Goal: Download file/media: Obtain a digital file from the website

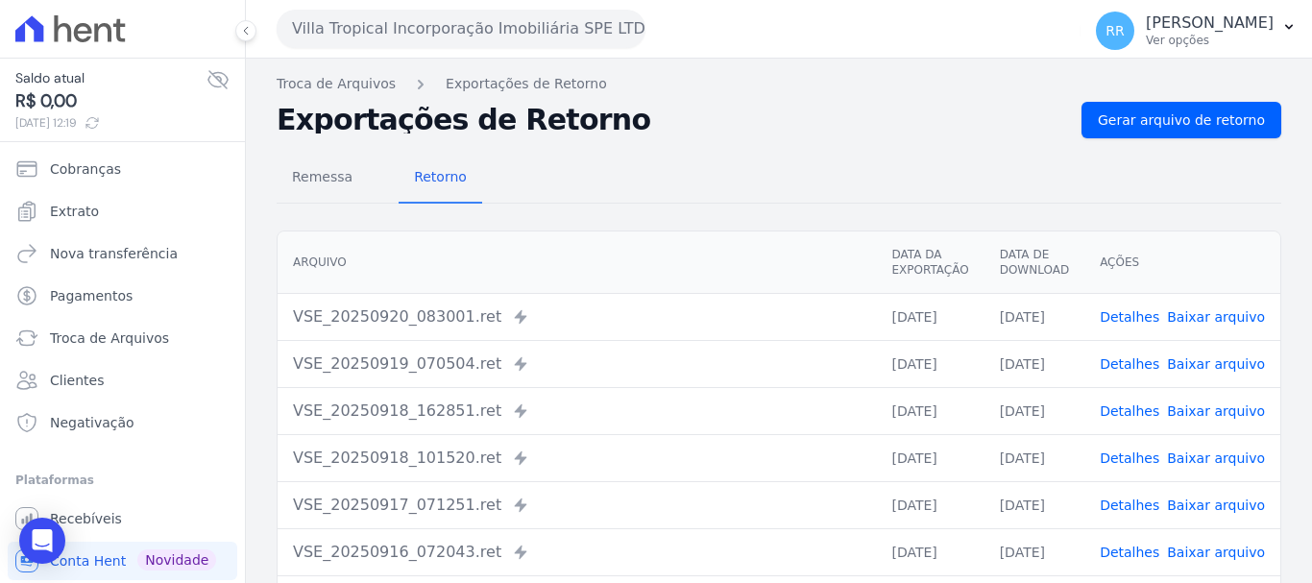
click at [439, 25] on button "Villa Tropical Incorporação Imobiliária SPE LTDA" at bounding box center [461, 29] width 369 height 38
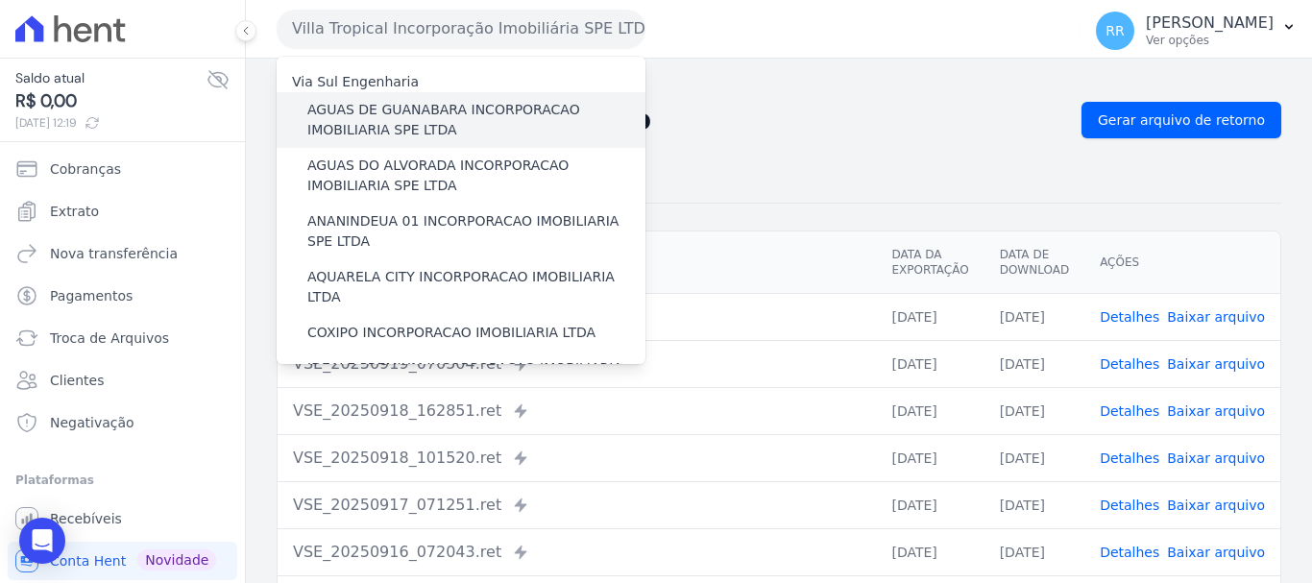
click at [386, 114] on label "AGUAS DE GUANABARA INCORPORACAO IMOBILIARIA SPE LTDA" at bounding box center [476, 120] width 338 height 40
click at [0, 0] on input "AGUAS DE GUANABARA INCORPORACAO IMOBILIARIA SPE LTDA" at bounding box center [0, 0] width 0 height 0
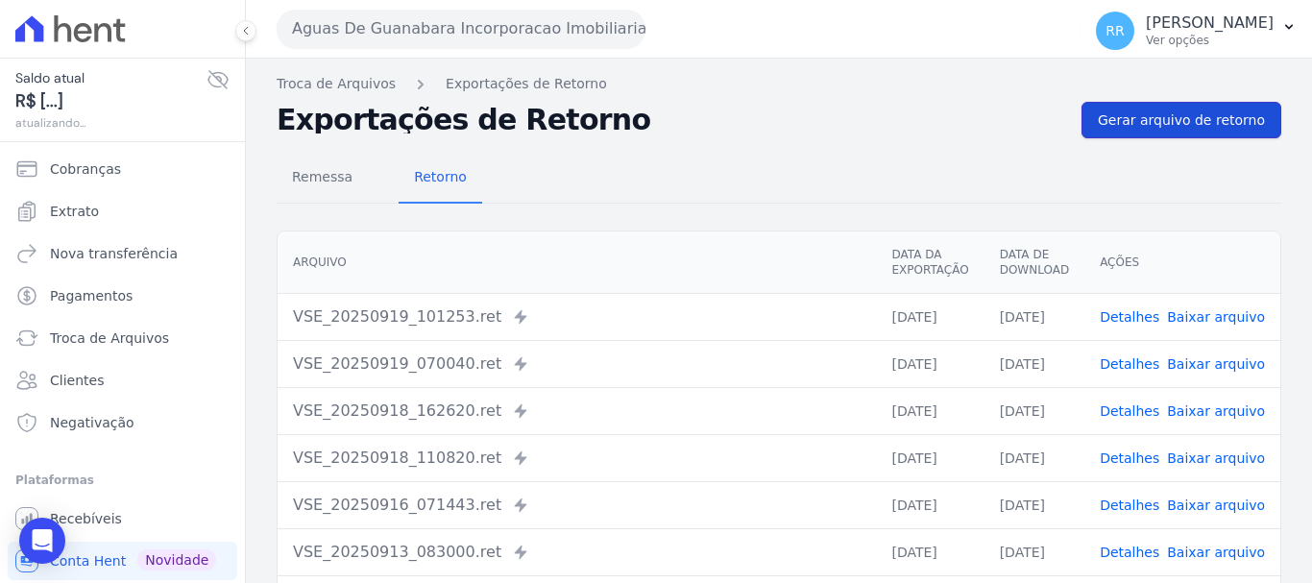
click at [1189, 116] on span "Gerar arquivo de retorno" at bounding box center [1181, 119] width 167 height 19
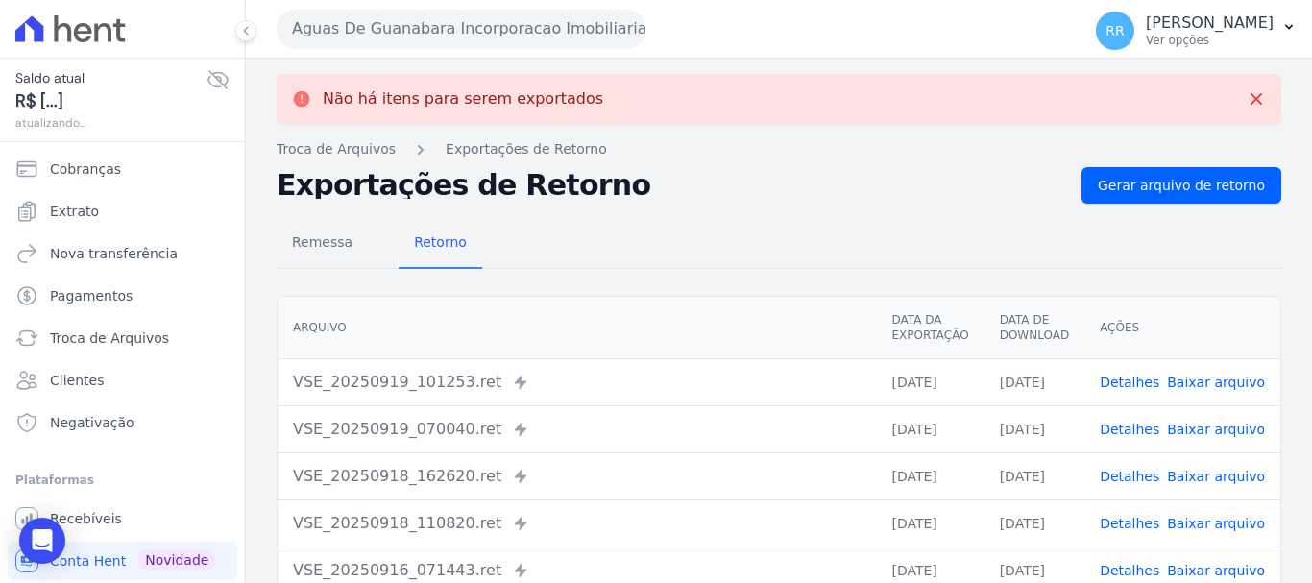
click at [556, 36] on button "Aguas De Guanabara Incorporacao Imobiliaria SPE LTDA" at bounding box center [461, 29] width 369 height 38
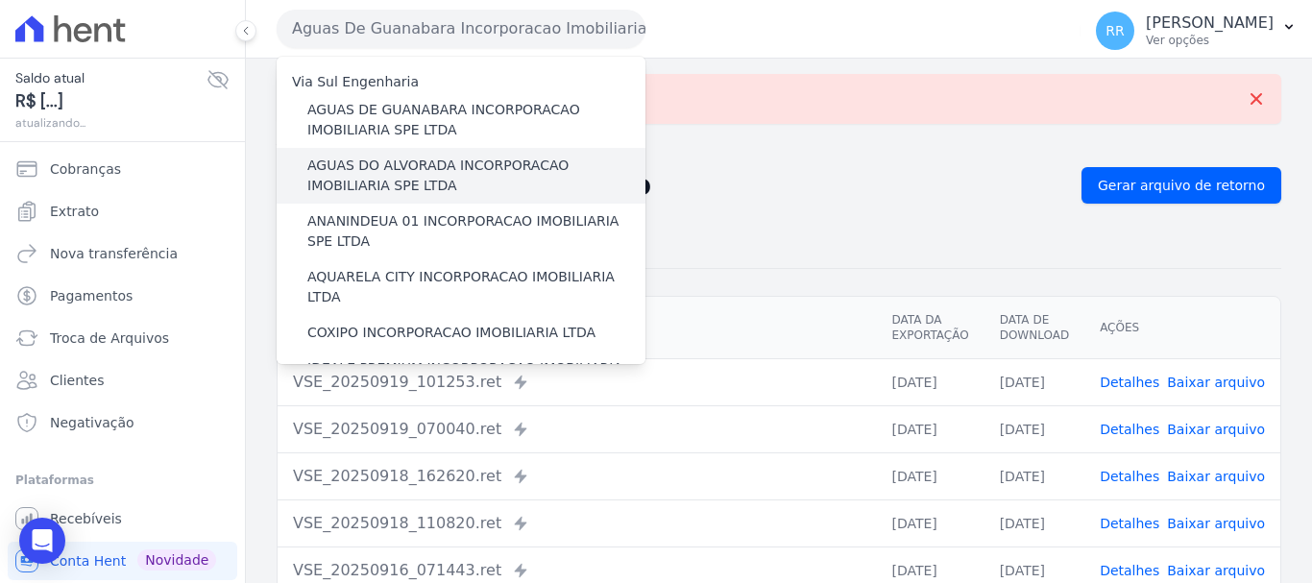
click at [468, 156] on label "AGUAS DO ALVORADA INCORPORACAO IMOBILIARIA SPE LTDA" at bounding box center [476, 176] width 338 height 40
click at [0, 0] on input "AGUAS DO ALVORADA INCORPORACAO IMOBILIARIA SPE LTDA" at bounding box center [0, 0] width 0 height 0
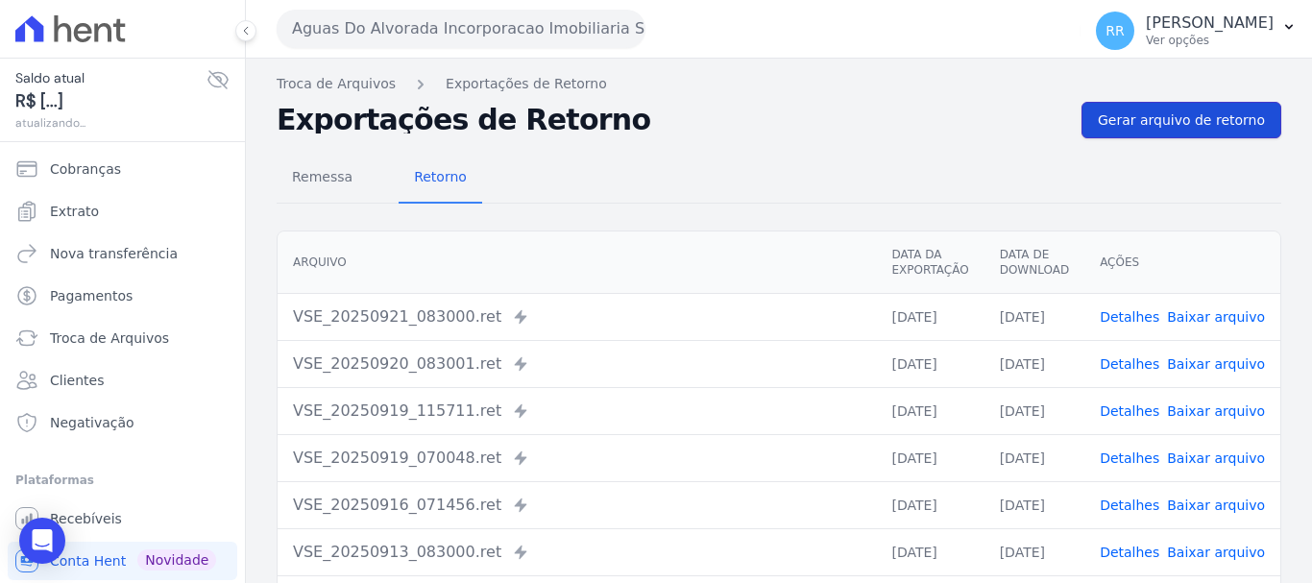
click at [1210, 118] on span "Gerar arquivo de retorno" at bounding box center [1181, 119] width 167 height 19
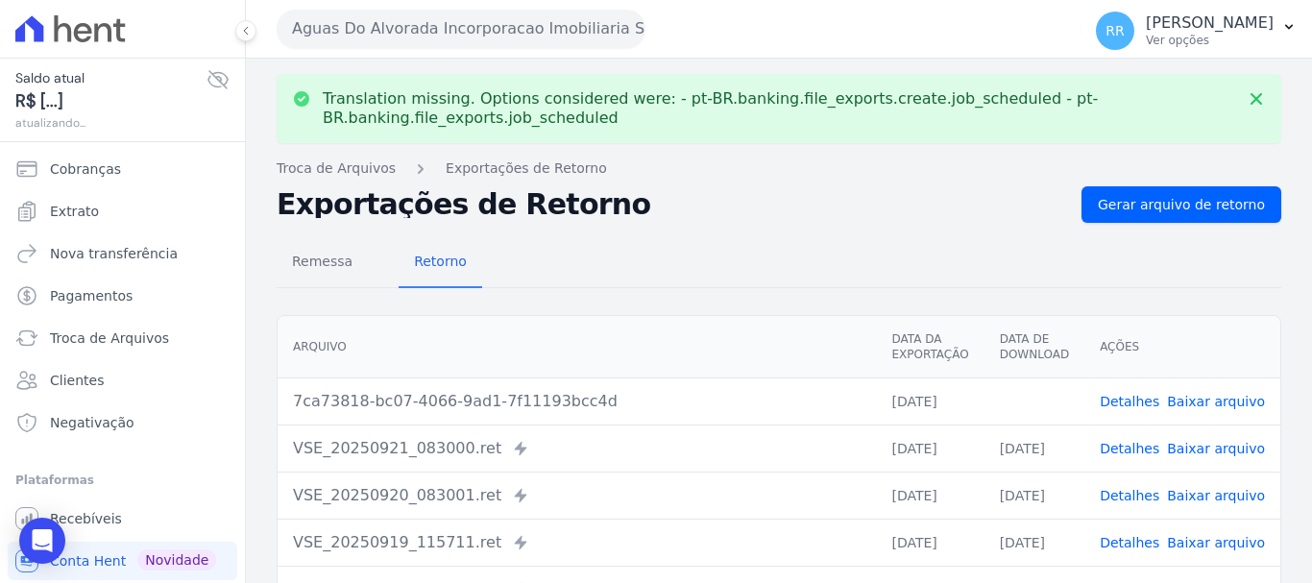
click at [1217, 400] on link "Baixar arquivo" at bounding box center [1216, 401] width 98 height 15
click at [525, 26] on button "Aguas Do Alvorada Incorporacao Imobiliaria SPE LTDA" at bounding box center [461, 29] width 369 height 38
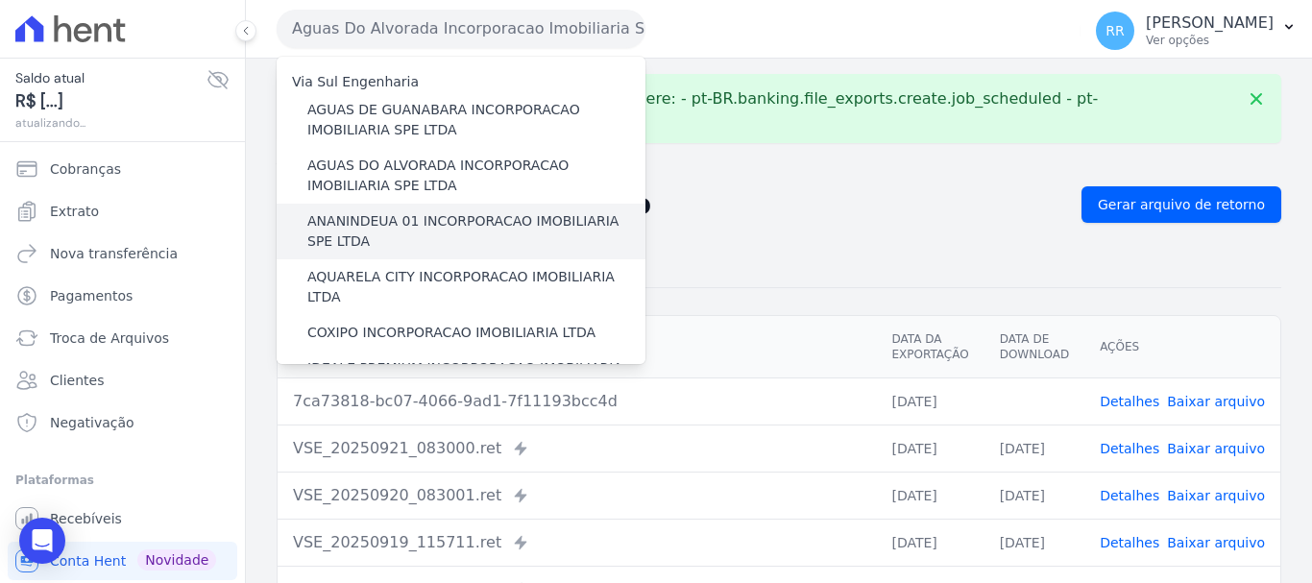
drag, startPoint x: 448, startPoint y: 222, endPoint x: 424, endPoint y: 231, distance: 25.0
click at [448, 222] on label "ANANINDEUA 01 INCORPORACAO IMOBILIARIA SPE LTDA" at bounding box center [476, 231] width 338 height 40
click at [0, 0] on input "ANANINDEUA 01 INCORPORACAO IMOBILIARIA SPE LTDA" at bounding box center [0, 0] width 0 height 0
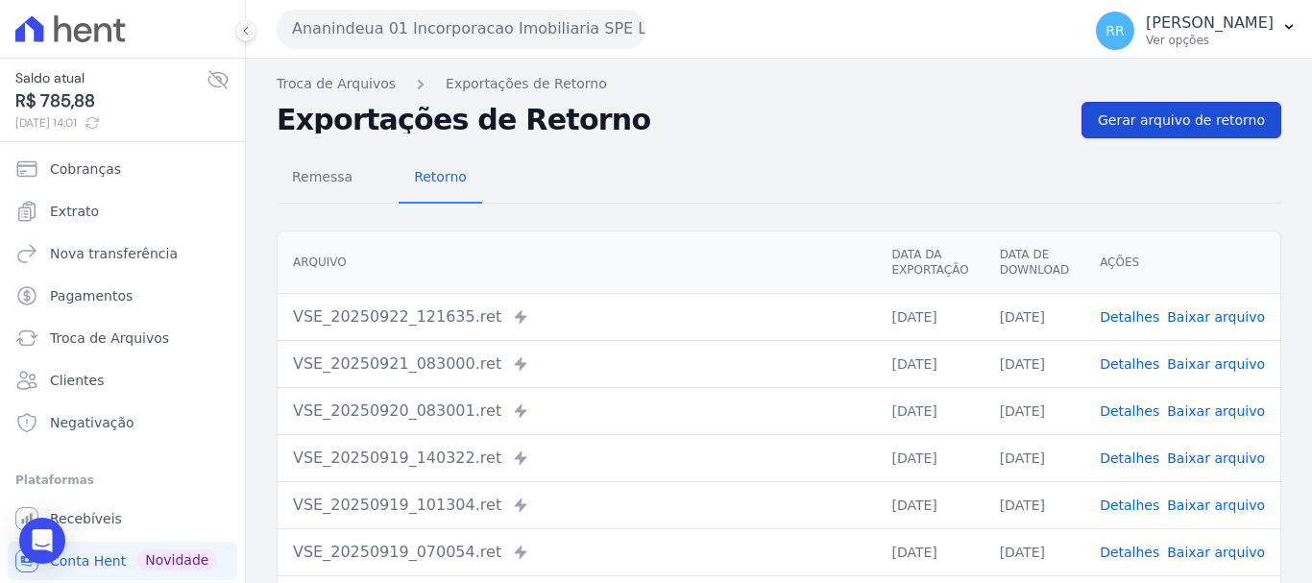
click at [1193, 117] on span "Gerar arquivo de retorno" at bounding box center [1181, 119] width 167 height 19
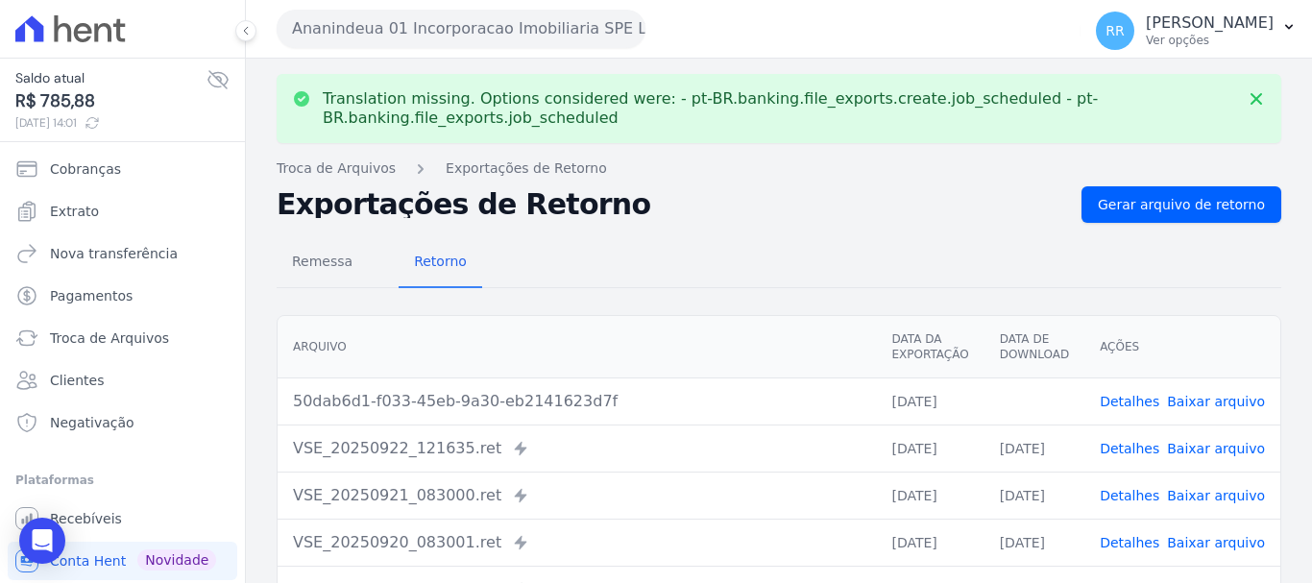
click at [1223, 400] on link "Baixar arquivo" at bounding box center [1216, 401] width 98 height 15
click at [414, 29] on button "Ananindeua 01 Incorporacao Imobiliaria SPE LTDA" at bounding box center [461, 29] width 369 height 38
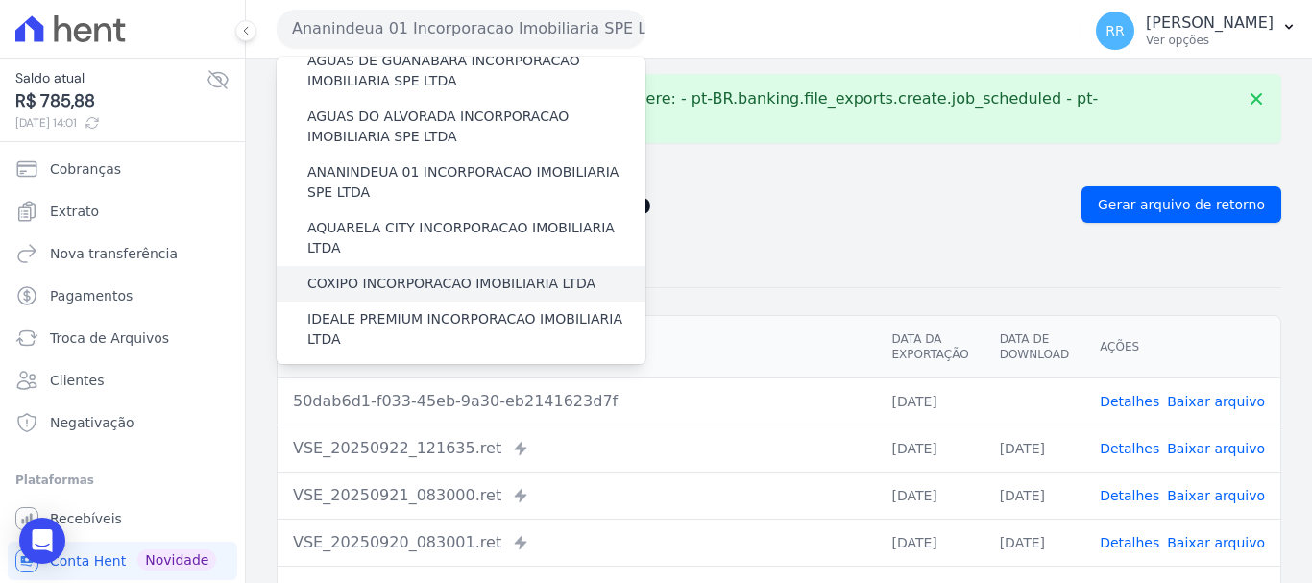
scroll to position [96, 0]
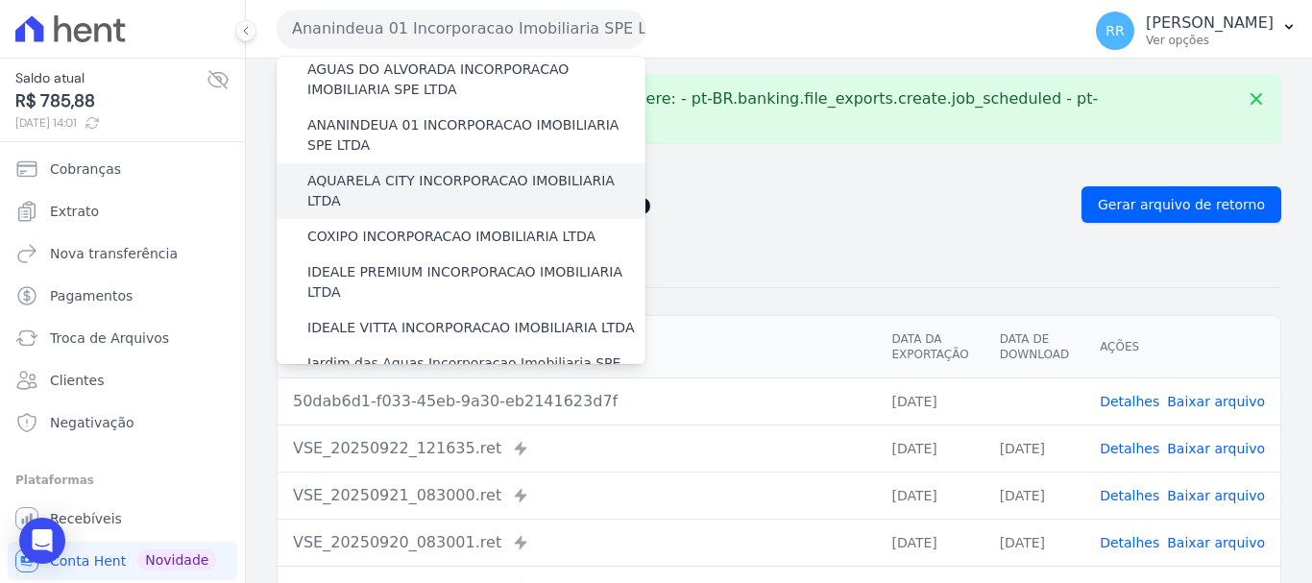
click at [433, 170] on div "AQUARELA CITY INCORPORACAO IMOBILIARIA LTDA" at bounding box center [461, 191] width 369 height 56
click at [422, 185] on label "AQUARELA CITY INCORPORACAO IMOBILIARIA LTDA" at bounding box center [476, 191] width 338 height 40
click at [0, 0] on input "AQUARELA CITY INCORPORACAO IMOBILIARIA LTDA" at bounding box center [0, 0] width 0 height 0
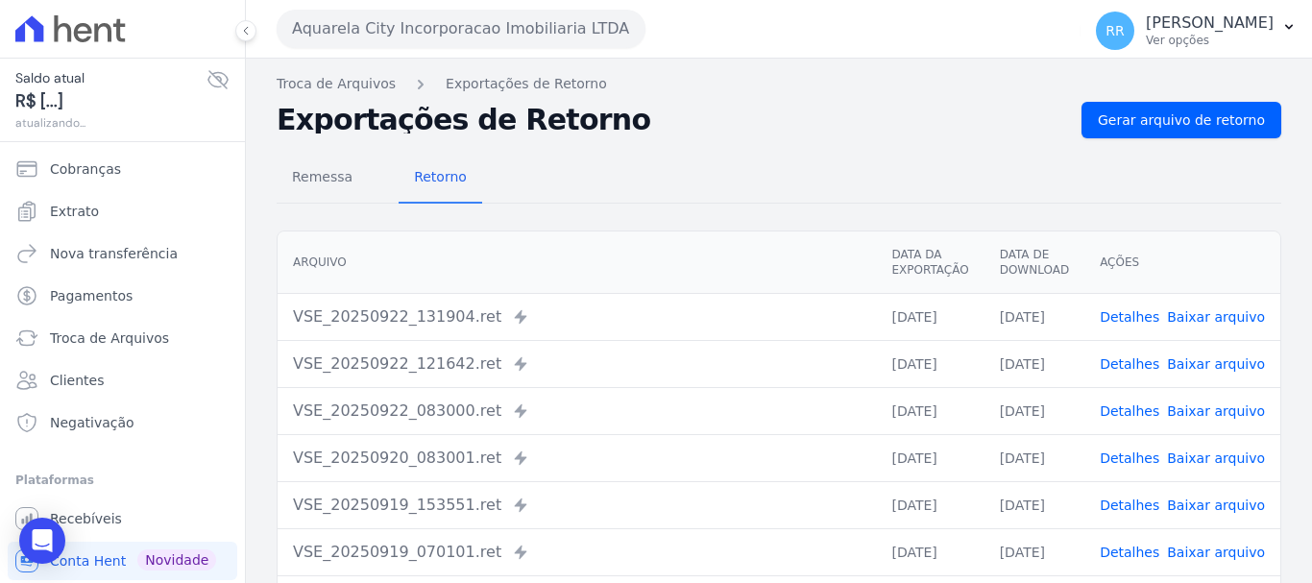
click at [1174, 138] on div "Remessa Retorno [GEOGRAPHIC_DATA] Data da Exportação Data de Download Ações VSE…" at bounding box center [779, 485] width 1005 height 694
click at [1104, 130] on link "Gerar arquivo de retorno" at bounding box center [1181, 120] width 200 height 36
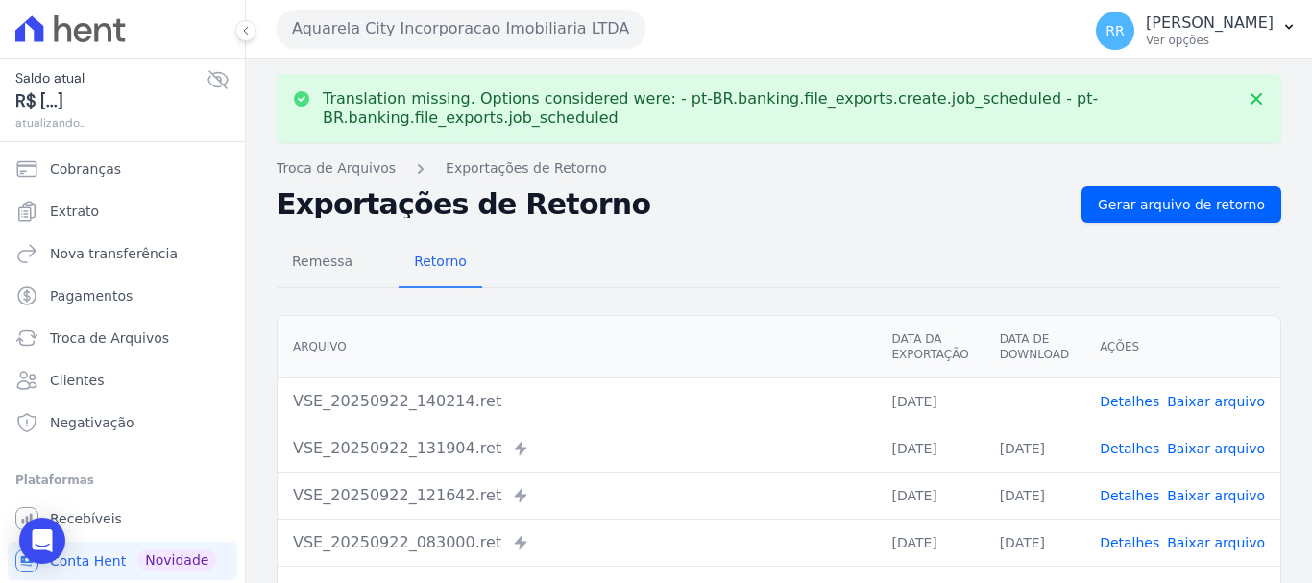
click at [1210, 408] on link "Baixar arquivo" at bounding box center [1216, 401] width 98 height 15
drag, startPoint x: 483, startPoint y: 34, endPoint x: 480, endPoint y: 77, distance: 43.3
click at [482, 34] on button "Aquarela City Incorporacao Imobiliaria LTDA" at bounding box center [461, 29] width 369 height 38
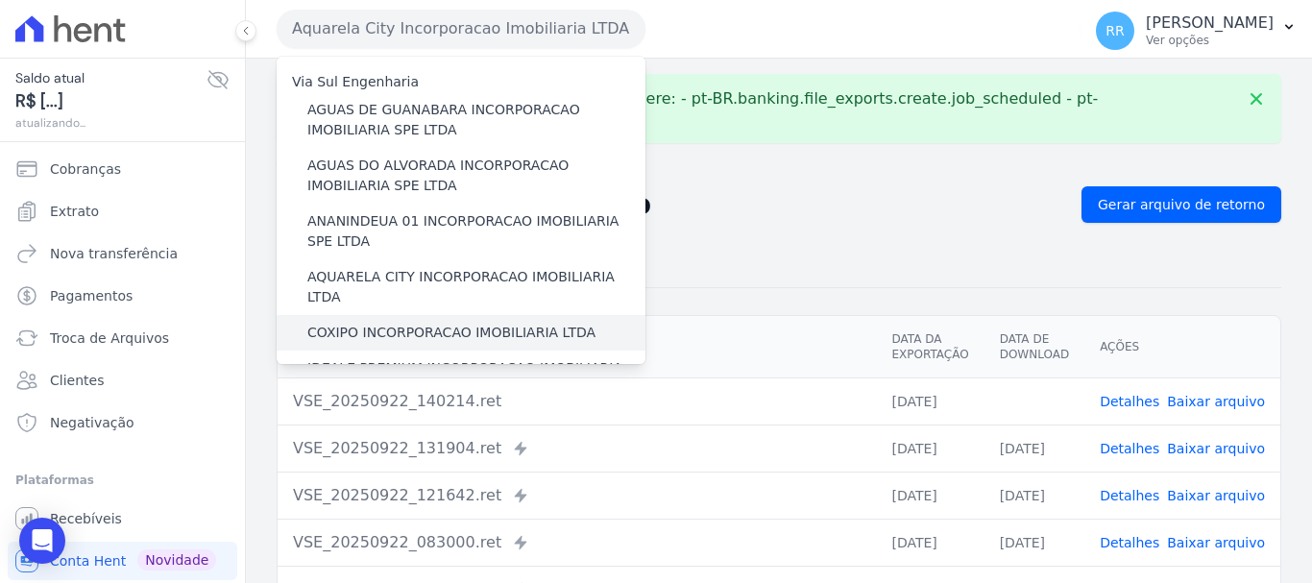
click at [413, 323] on label "COXIPO INCORPORACAO IMOBILIARIA LTDA" at bounding box center [451, 333] width 288 height 20
click at [0, 0] on input "COXIPO INCORPORACAO IMOBILIARIA LTDA" at bounding box center [0, 0] width 0 height 0
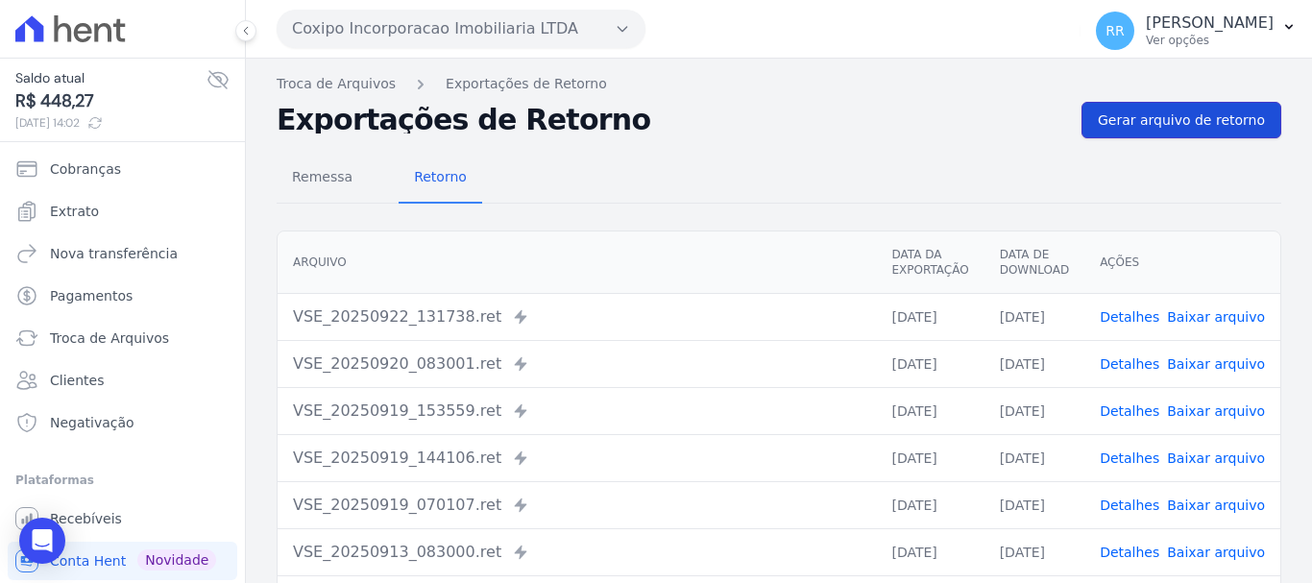
drag, startPoint x: 1178, startPoint y: 123, endPoint x: 845, endPoint y: 128, distance: 333.3
click at [1178, 122] on span "Gerar arquivo de retorno" at bounding box center [1181, 119] width 167 height 19
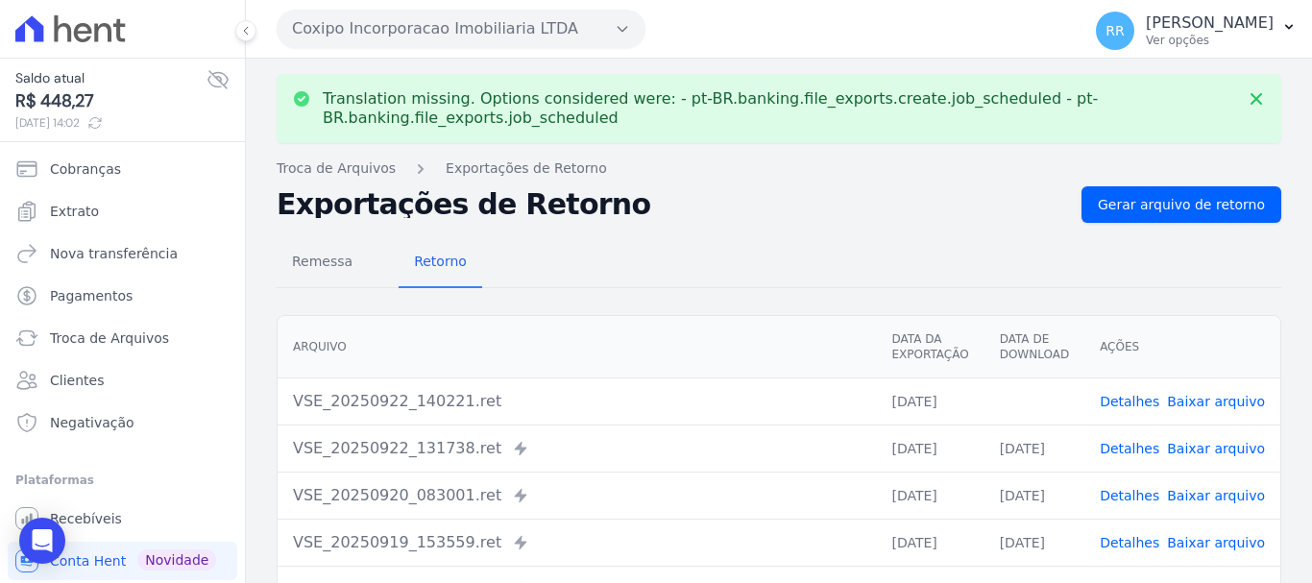
click at [1224, 400] on link "Baixar arquivo" at bounding box center [1216, 401] width 98 height 15
click at [489, 31] on button "Coxipo Incorporacao Imobiliaria LTDA" at bounding box center [461, 29] width 369 height 38
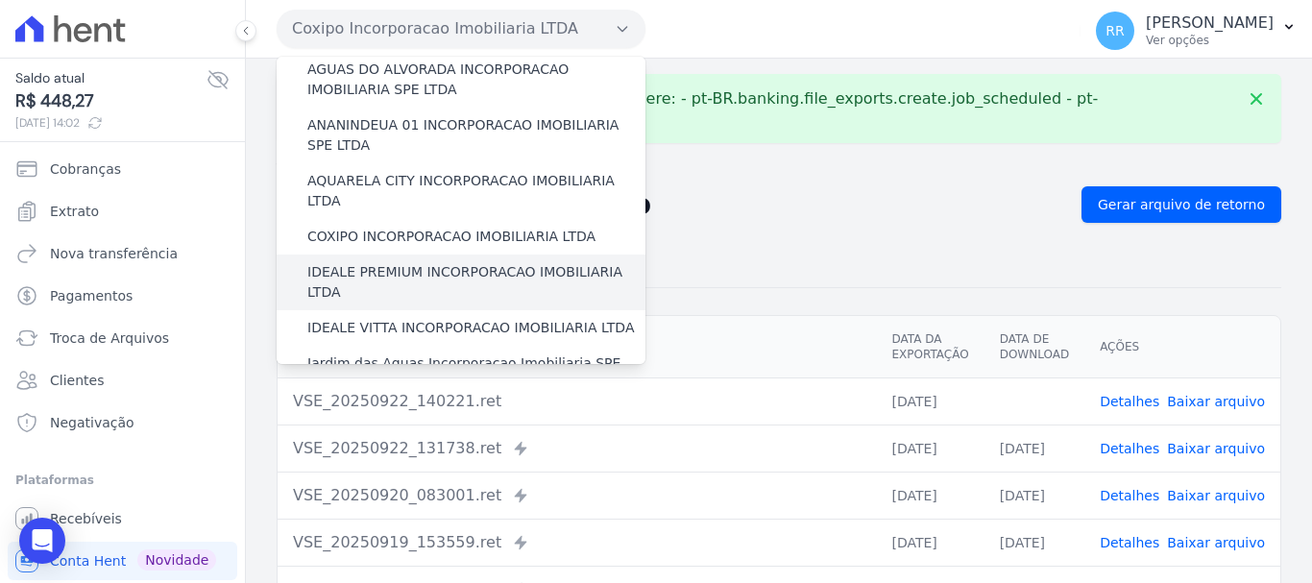
click at [431, 262] on label "IDEALE PREMIUM INCORPORACAO IMOBILIARIA LTDA" at bounding box center [476, 282] width 338 height 40
click at [0, 0] on input "IDEALE PREMIUM INCORPORACAO IMOBILIARIA LTDA" at bounding box center [0, 0] width 0 height 0
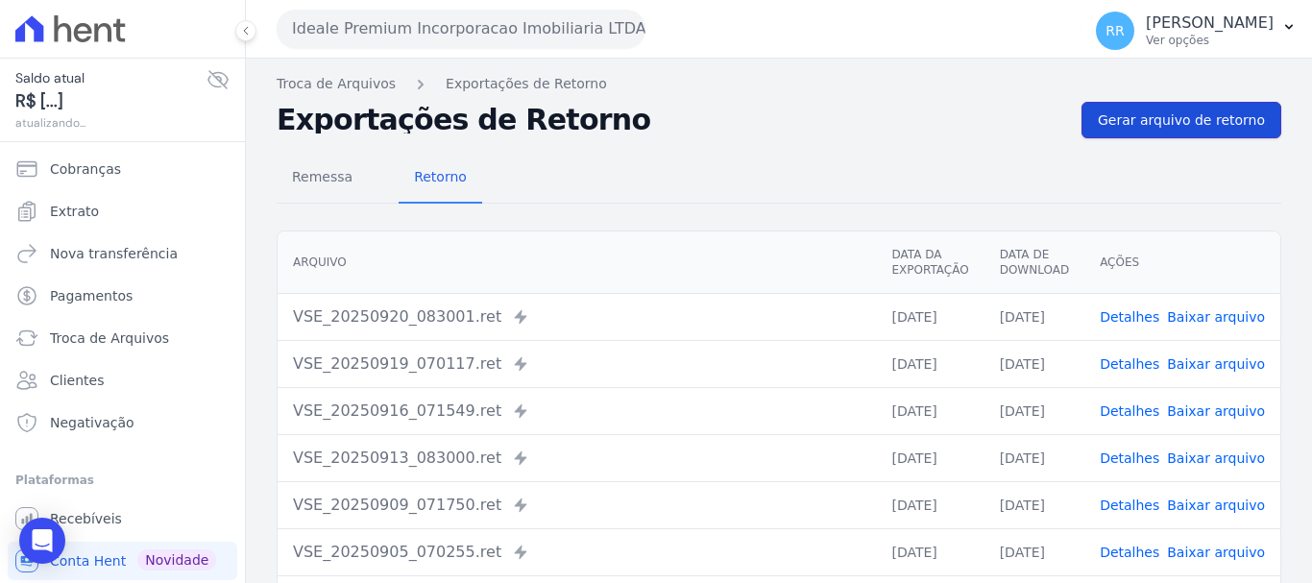
click at [1159, 132] on link "Gerar arquivo de retorno" at bounding box center [1181, 120] width 200 height 36
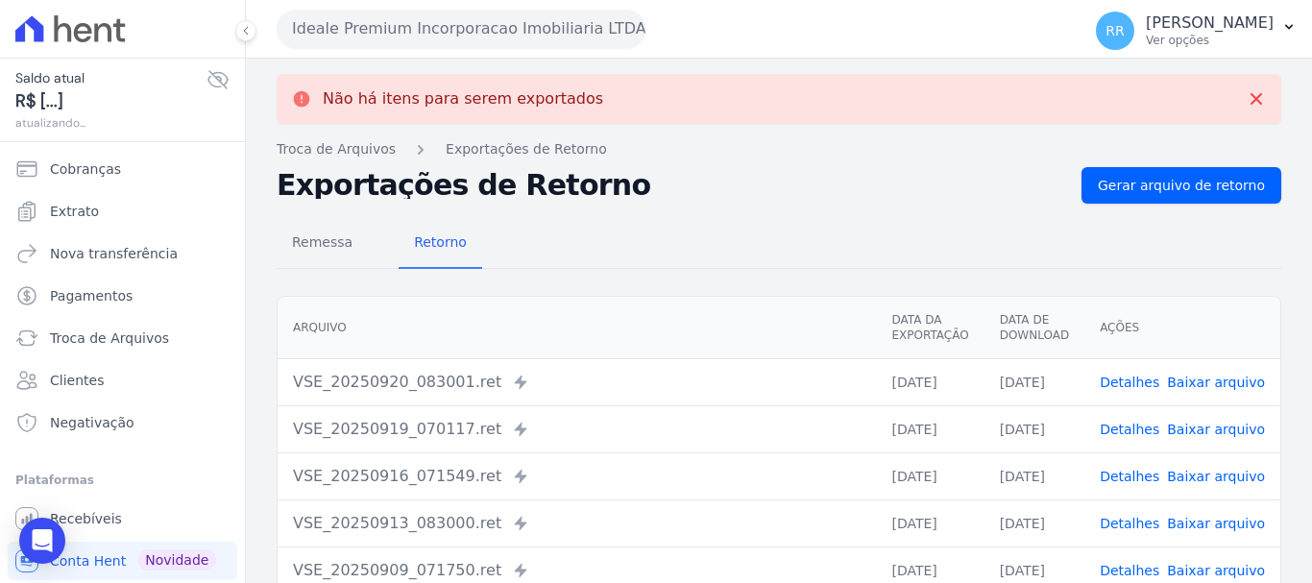
drag, startPoint x: 339, startPoint y: 17, endPoint x: 356, endPoint y: 43, distance: 31.2
click at [339, 17] on button "Ideale Premium Incorporacao Imobiliaria LTDA" at bounding box center [461, 29] width 369 height 38
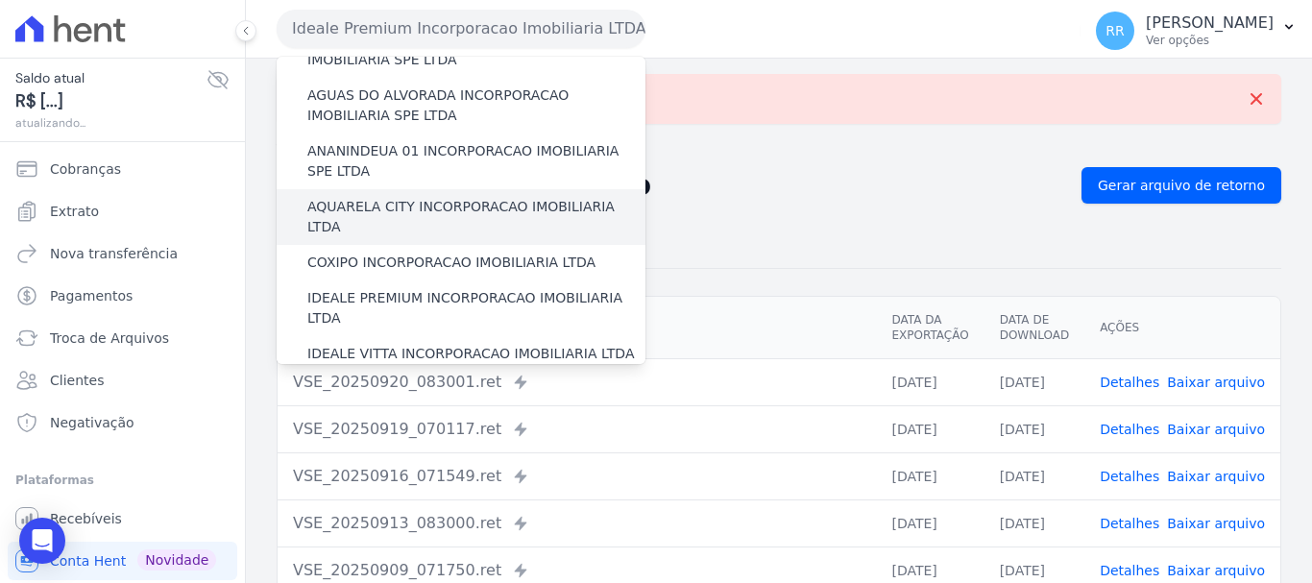
scroll to position [192, 0]
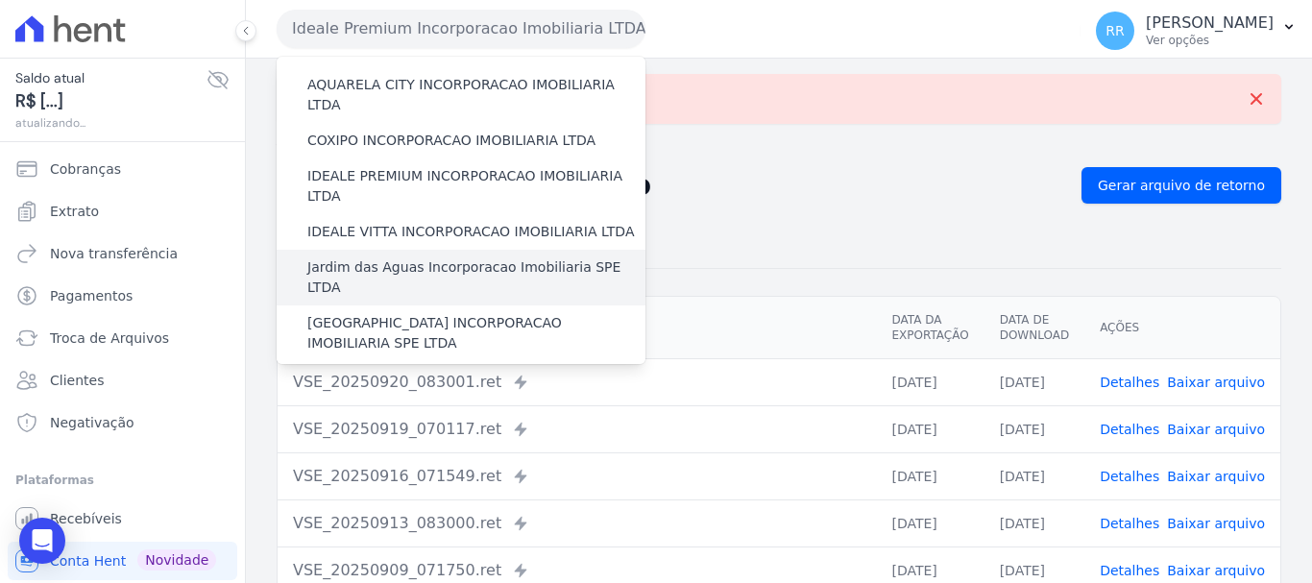
click at [435, 257] on label "Jardim das Aguas Incorporacao Imobiliaria SPE LTDA" at bounding box center [476, 277] width 338 height 40
click at [0, 0] on input "Jardim das Aguas Incorporacao Imobiliaria SPE LTDA" at bounding box center [0, 0] width 0 height 0
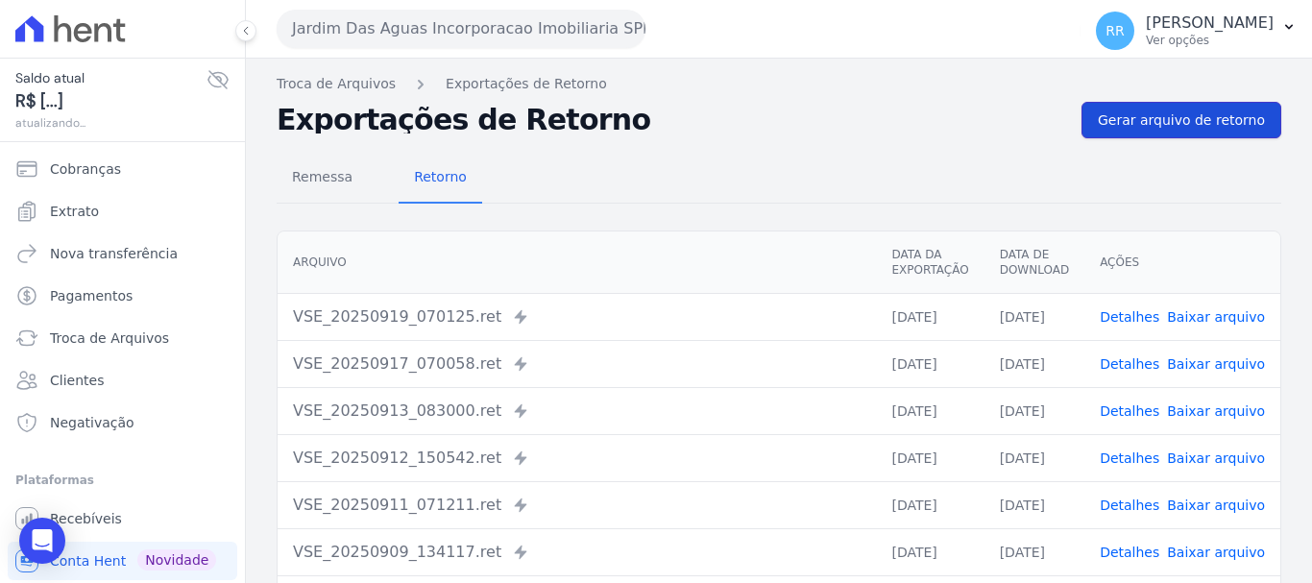
click at [1186, 135] on link "Gerar arquivo de retorno" at bounding box center [1181, 120] width 200 height 36
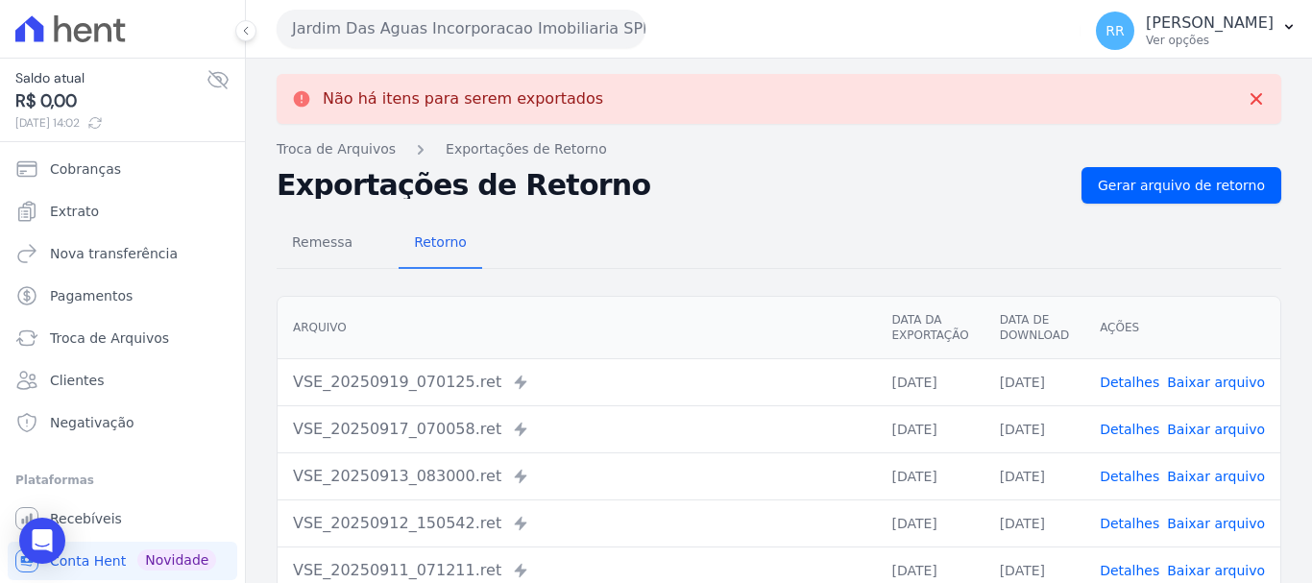
click at [481, 35] on button "Jardim Das Aguas Incorporacao Imobiliaria SPE LTDA" at bounding box center [461, 29] width 369 height 38
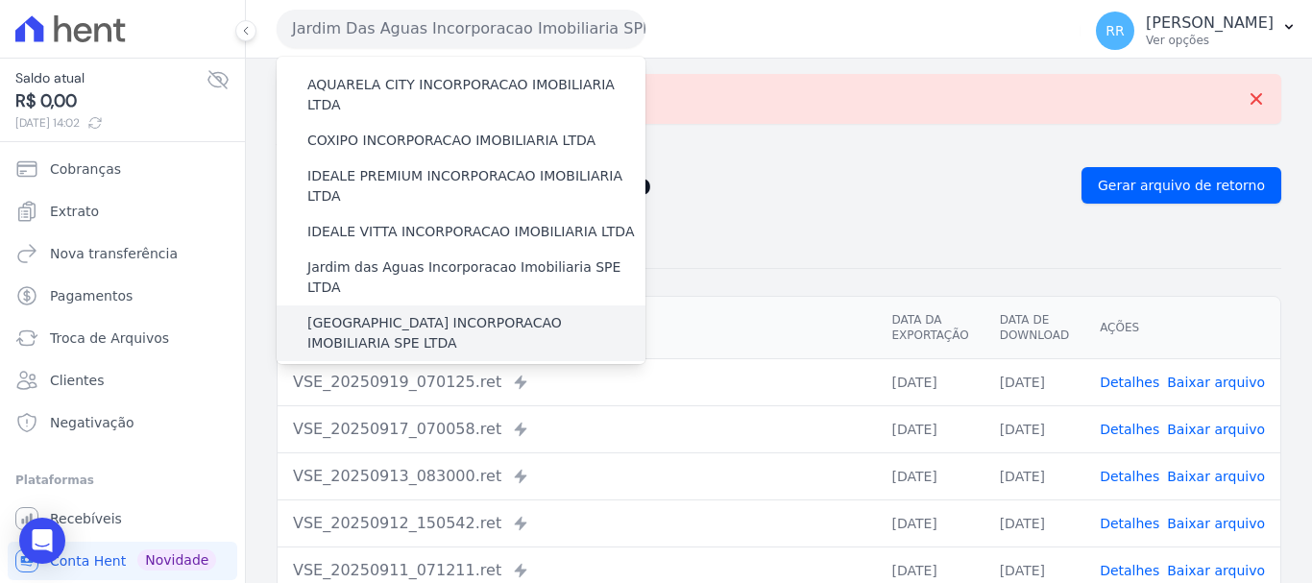
click at [469, 313] on label "[GEOGRAPHIC_DATA] INCORPORACAO IMOBILIARIA SPE LTDA" at bounding box center [476, 333] width 338 height 40
click at [0, 0] on input "[GEOGRAPHIC_DATA] INCORPORACAO IMOBILIARIA SPE LTDA" at bounding box center [0, 0] width 0 height 0
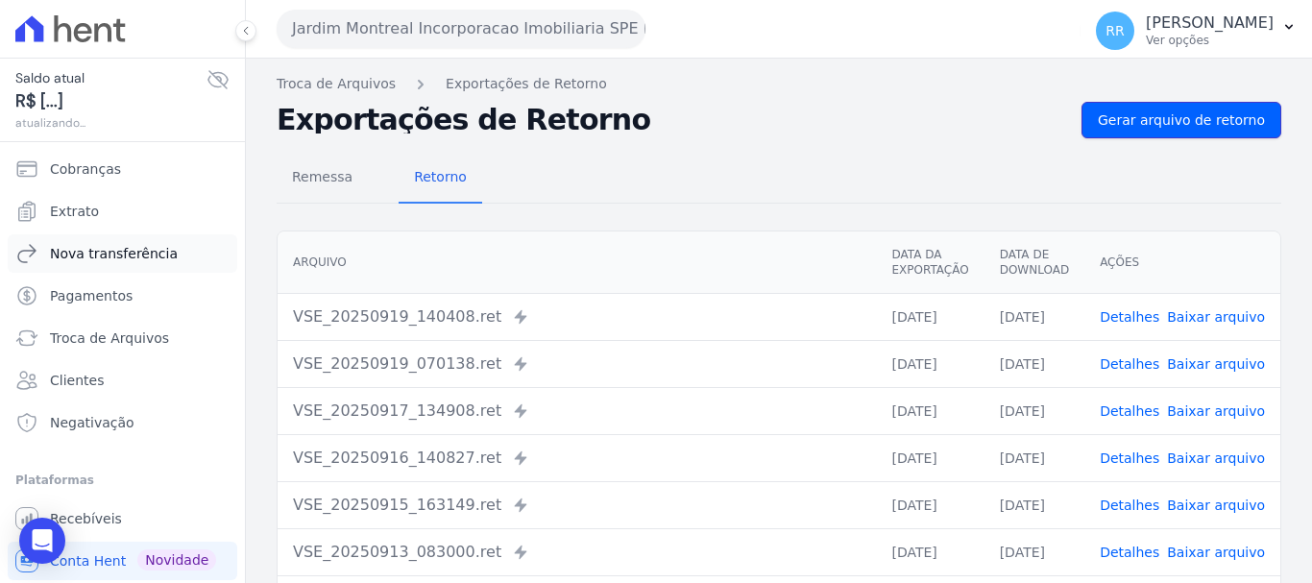
drag, startPoint x: 1190, startPoint y: 114, endPoint x: 107, endPoint y: 243, distance: 1090.9
click at [1188, 114] on span "Gerar arquivo de retorno" at bounding box center [1181, 119] width 167 height 19
click at [1146, 107] on link "Gerar arquivo de retorno" at bounding box center [1181, 120] width 200 height 36
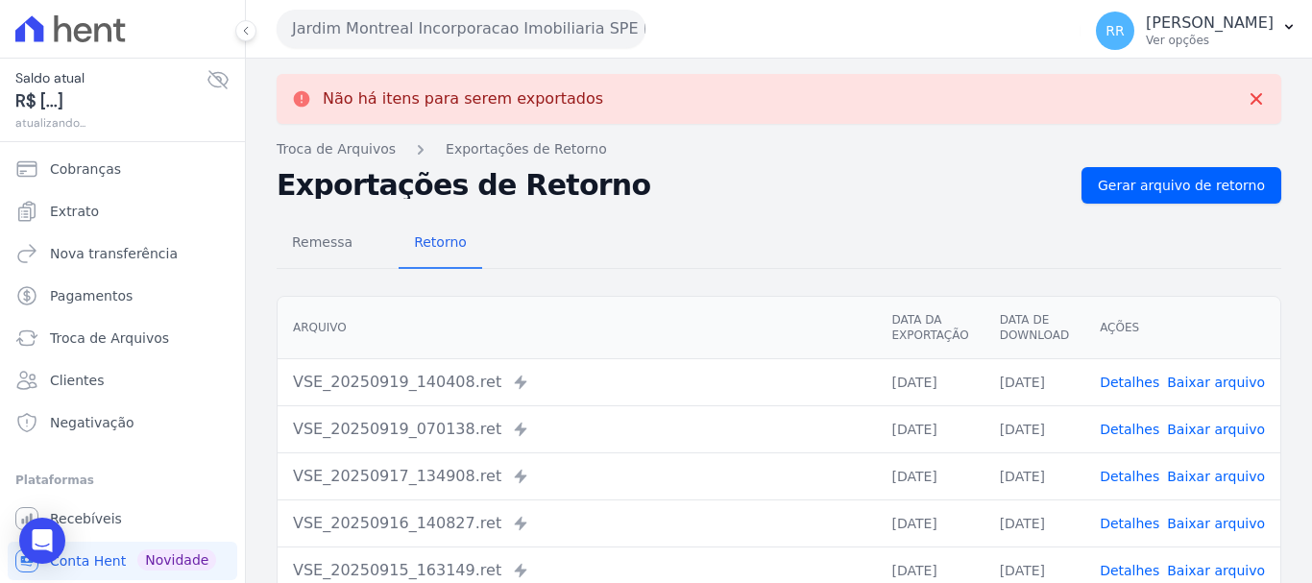
click at [424, 37] on button "Jardim Montreal Incorporacao Imobiliaria SPE LTDA" at bounding box center [461, 29] width 369 height 38
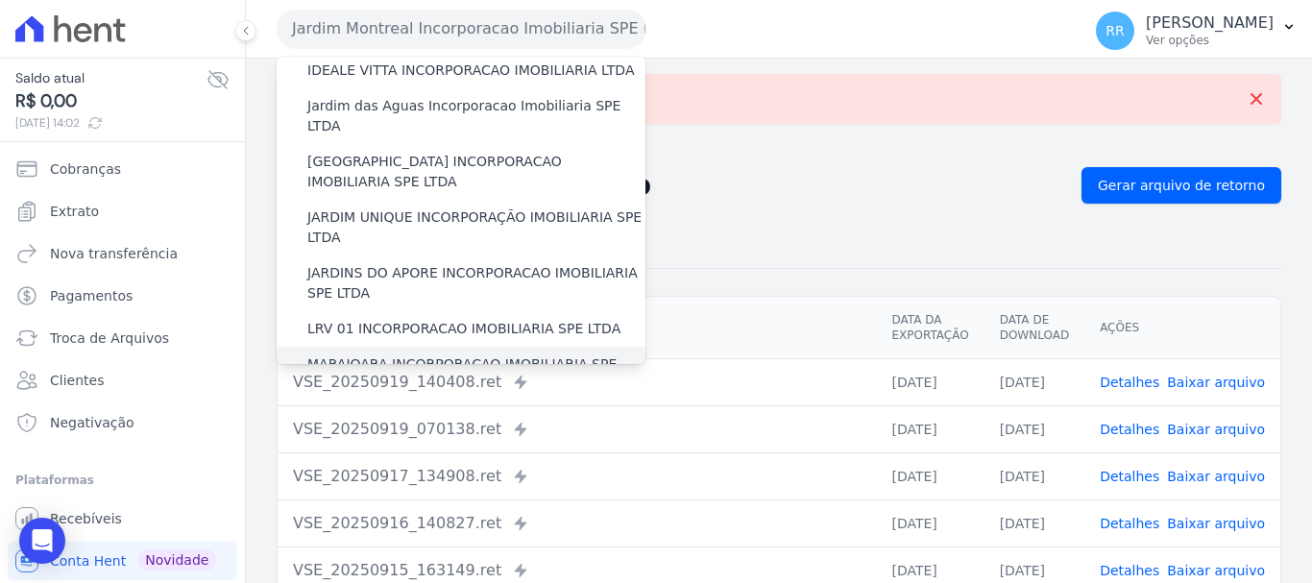
scroll to position [384, 0]
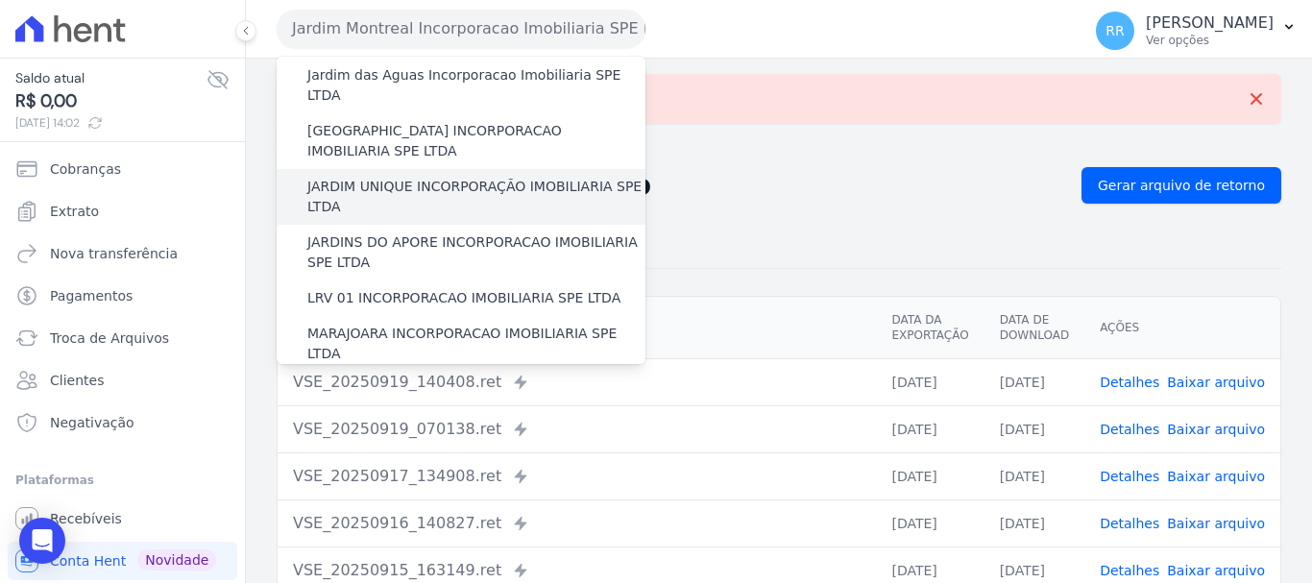
click at [487, 177] on label "JARDIM UNIQUE INCORPORAÇÃO IMOBILIARIA SPE LTDA" at bounding box center [476, 197] width 338 height 40
click at [0, 0] on input "JARDIM UNIQUE INCORPORAÇÃO IMOBILIARIA SPE LTDA" at bounding box center [0, 0] width 0 height 0
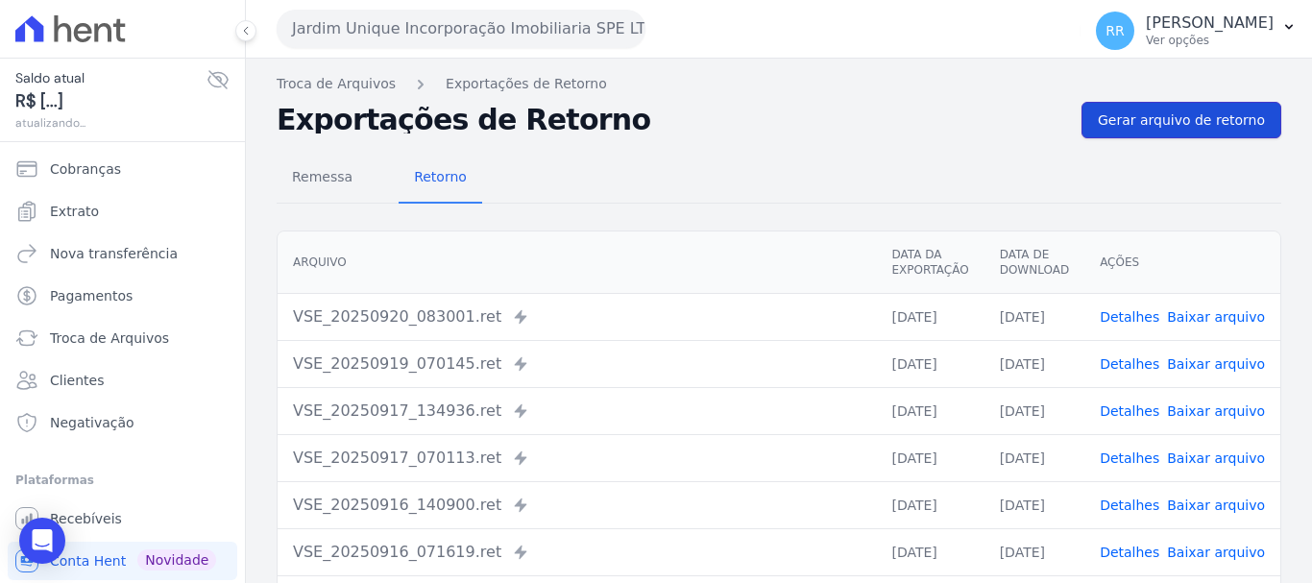
click at [1166, 129] on span "Gerar arquivo de retorno" at bounding box center [1181, 119] width 167 height 19
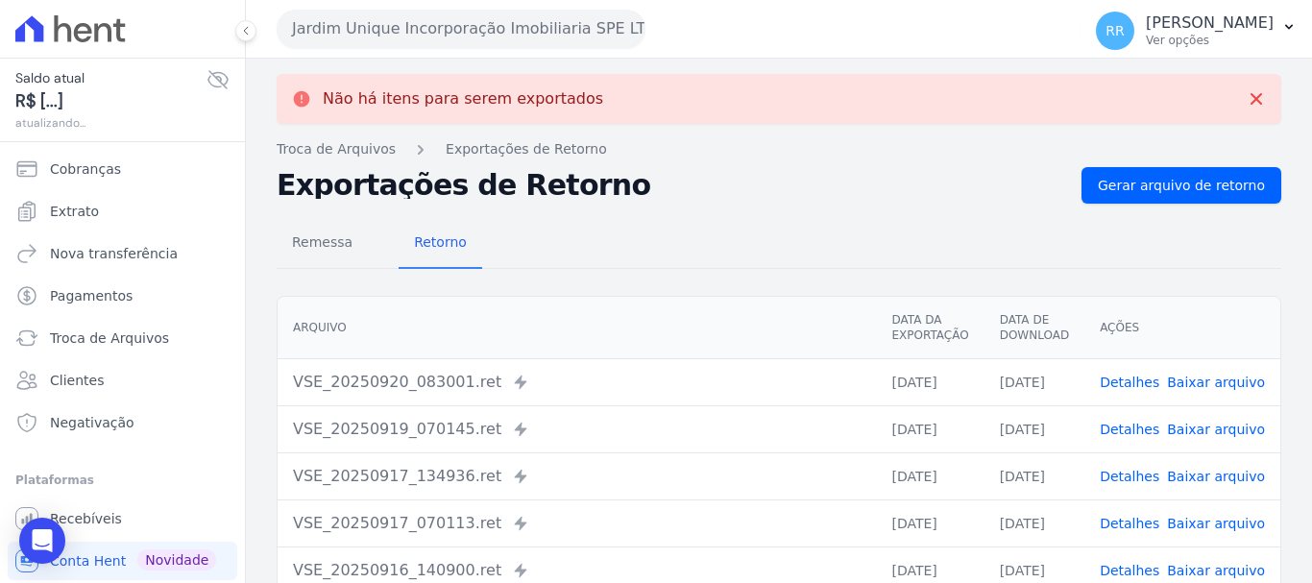
drag, startPoint x: 427, startPoint y: 33, endPoint x: 427, endPoint y: 53, distance: 20.2
click at [427, 32] on button "Jardim Unique Incorporação Imobiliaria SPE LTDA" at bounding box center [461, 29] width 369 height 38
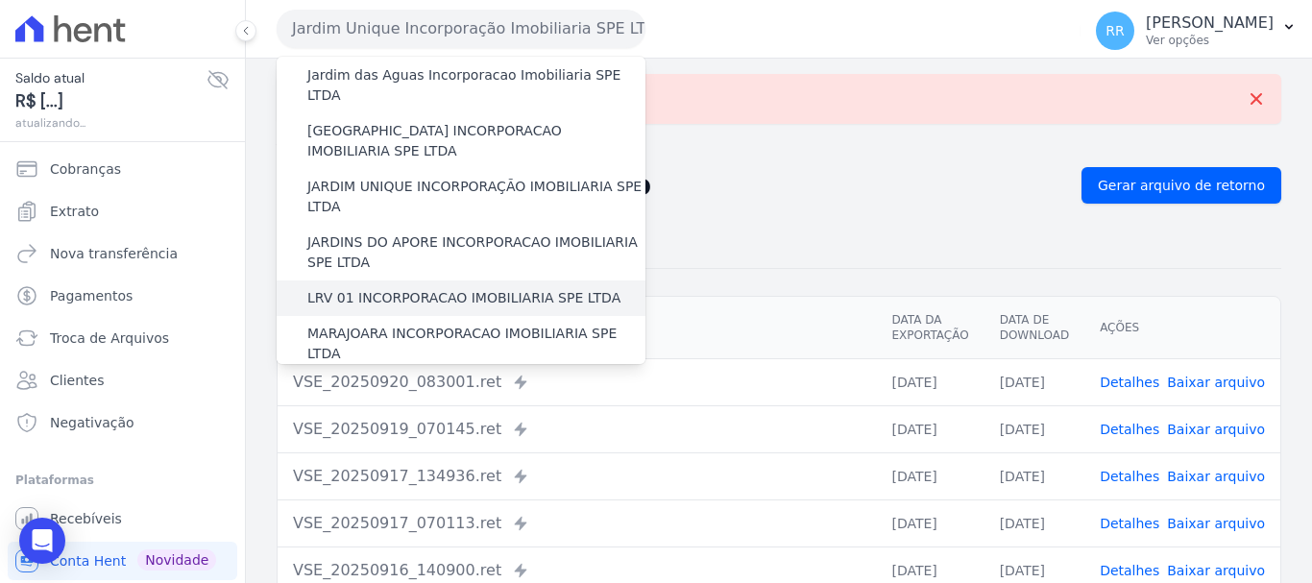
click at [456, 288] on label "LRV 01 INCORPORACAO IMOBILIARIA SPE LTDA" at bounding box center [463, 298] width 313 height 20
click at [0, 0] on input "LRV 01 INCORPORACAO IMOBILIARIA SPE LTDA" at bounding box center [0, 0] width 0 height 0
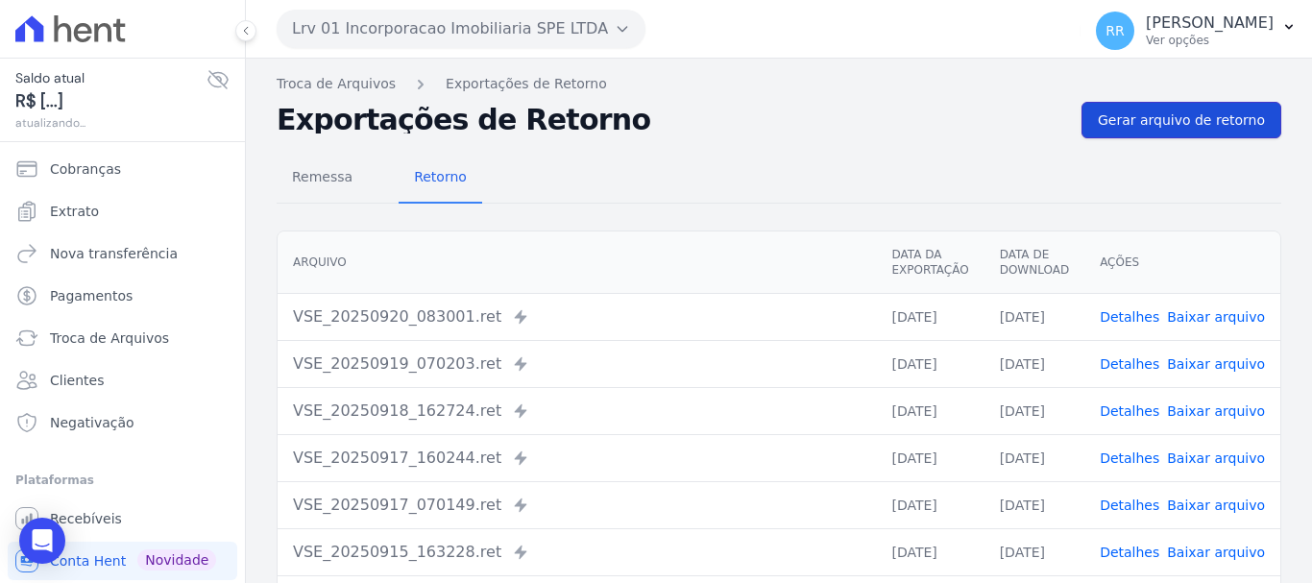
click at [1159, 120] on span "Gerar arquivo de retorno" at bounding box center [1181, 119] width 167 height 19
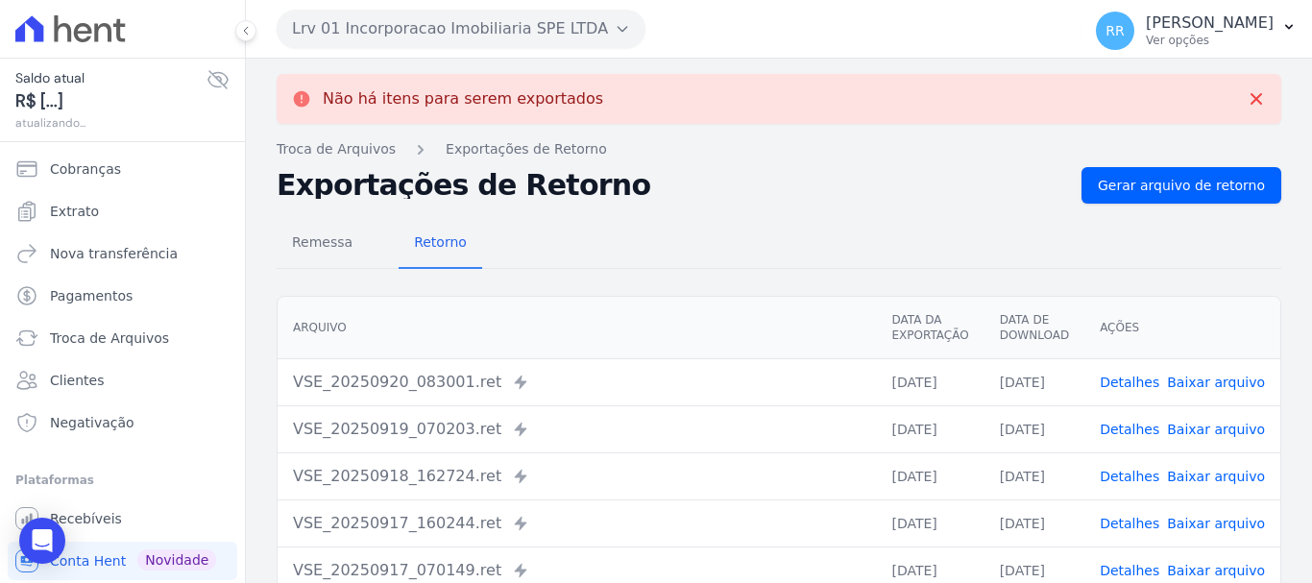
drag, startPoint x: 531, startPoint y: 27, endPoint x: 525, endPoint y: 256, distance: 229.6
click at [531, 28] on button "Lrv 01 Incorporacao Imobiliaria SPE LTDA" at bounding box center [461, 29] width 369 height 38
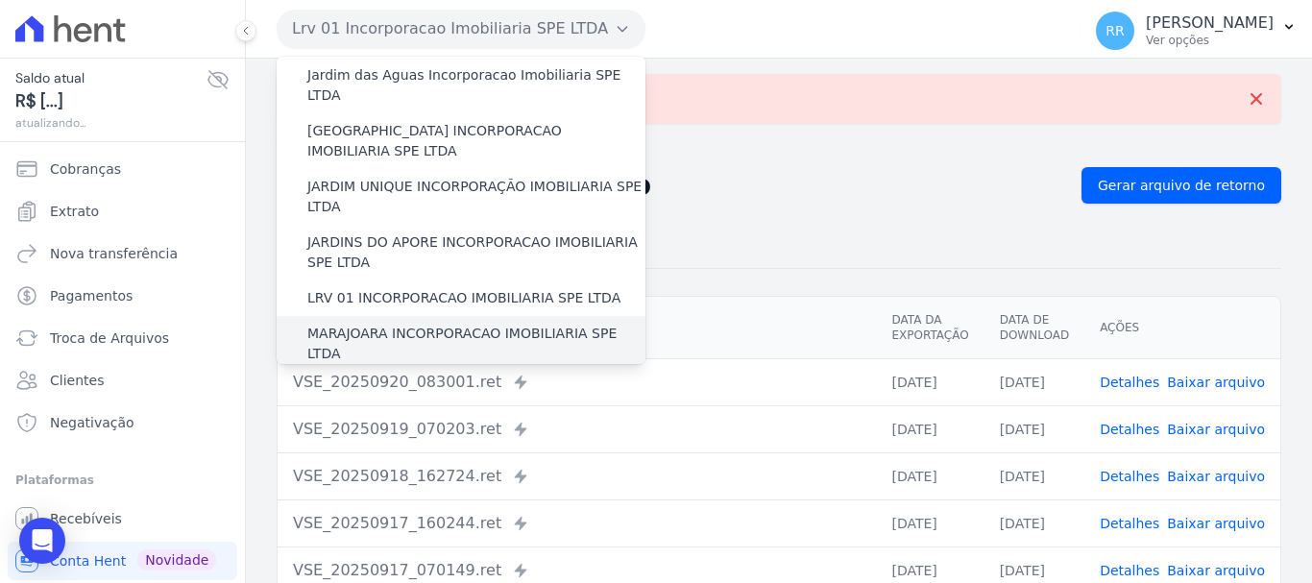
click at [423, 324] on label "MARAJOARA INCORPORACAO IMOBILIARIA SPE LTDA" at bounding box center [476, 344] width 338 height 40
click at [0, 0] on input "MARAJOARA INCORPORACAO IMOBILIARIA SPE LTDA" at bounding box center [0, 0] width 0 height 0
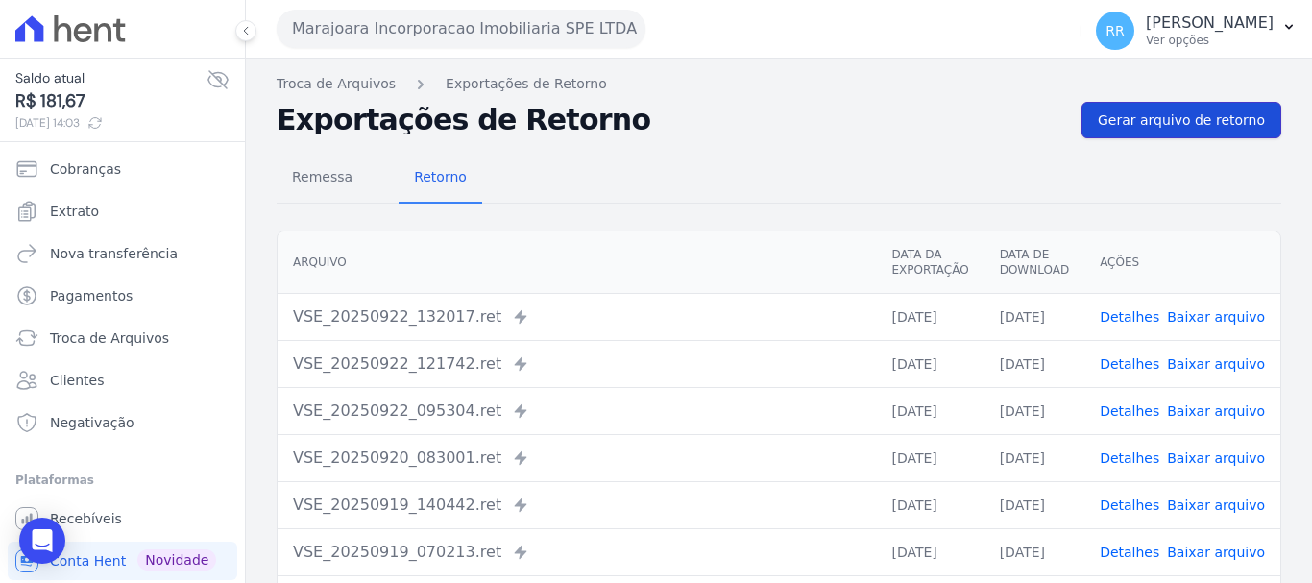
click at [1186, 130] on link "Gerar arquivo de retorno" at bounding box center [1181, 120] width 200 height 36
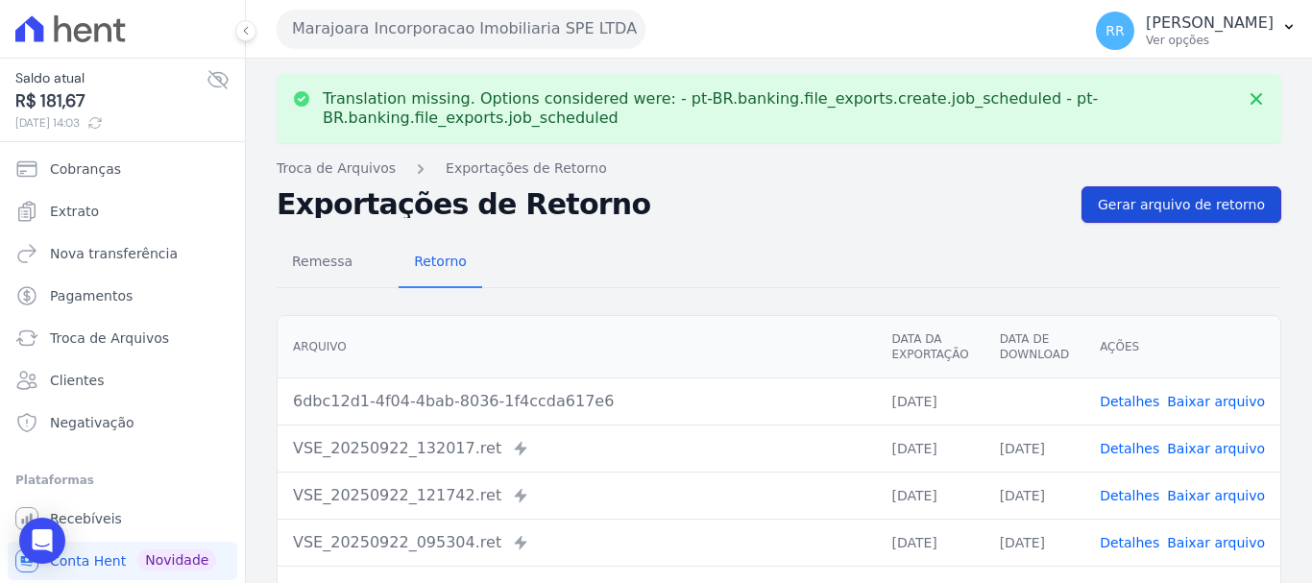
click at [1122, 211] on span "Gerar arquivo de retorno" at bounding box center [1181, 204] width 167 height 19
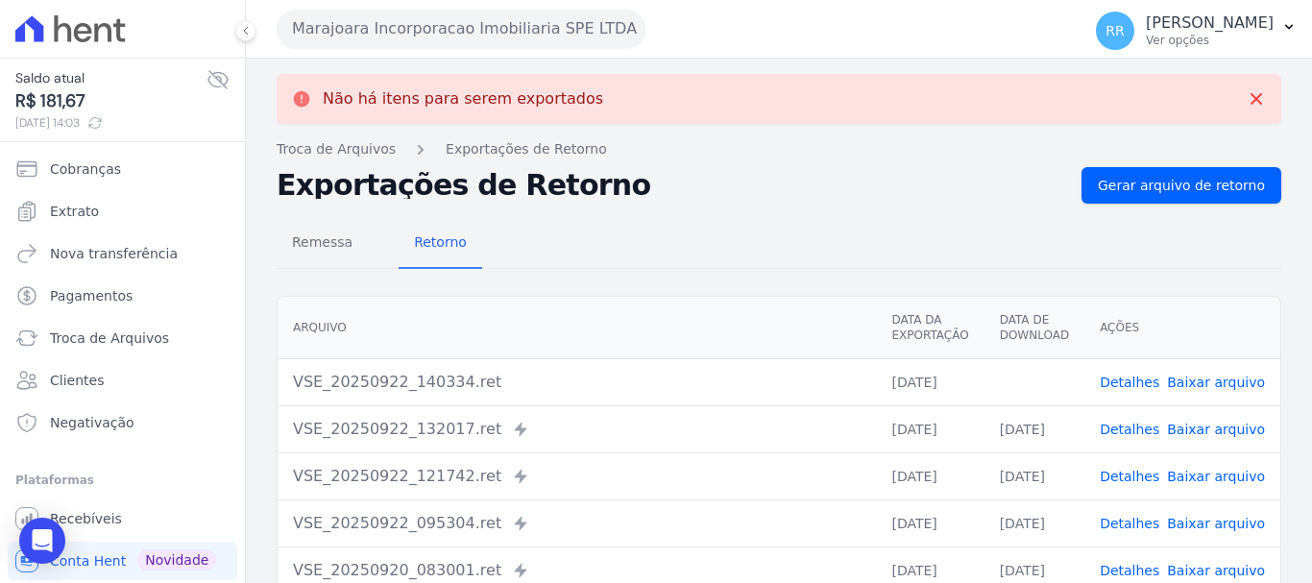
drag, startPoint x: 1213, startPoint y: 383, endPoint x: 1200, endPoint y: 383, distance: 13.4
click at [1211, 383] on link "Baixar arquivo" at bounding box center [1216, 382] width 98 height 15
click at [415, 43] on button "Marajoara Incorporacao Imobiliaria SPE LTDA" at bounding box center [461, 29] width 369 height 38
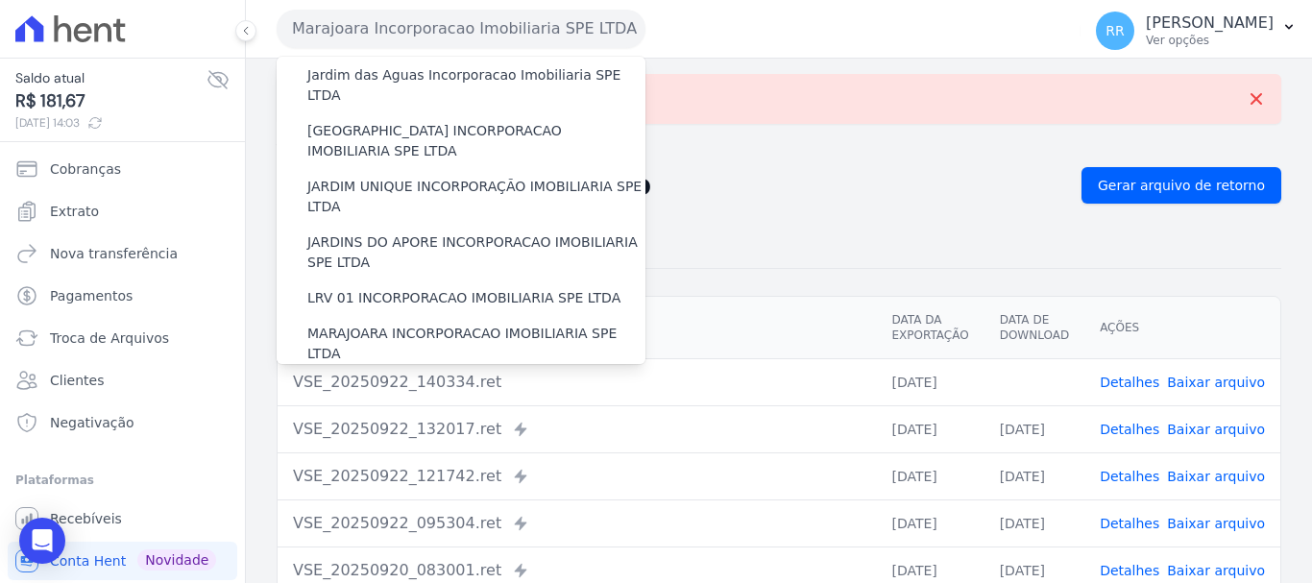
click at [381, 379] on label "MIRANTE DO [GEOGRAPHIC_DATA] INCORPORACAO IMOBILIARIA SPE LTDA" at bounding box center [476, 399] width 338 height 40
click at [0, 0] on input "MIRANTE DO [GEOGRAPHIC_DATA] INCORPORACAO IMOBILIARIA SPE LTDA" at bounding box center [0, 0] width 0 height 0
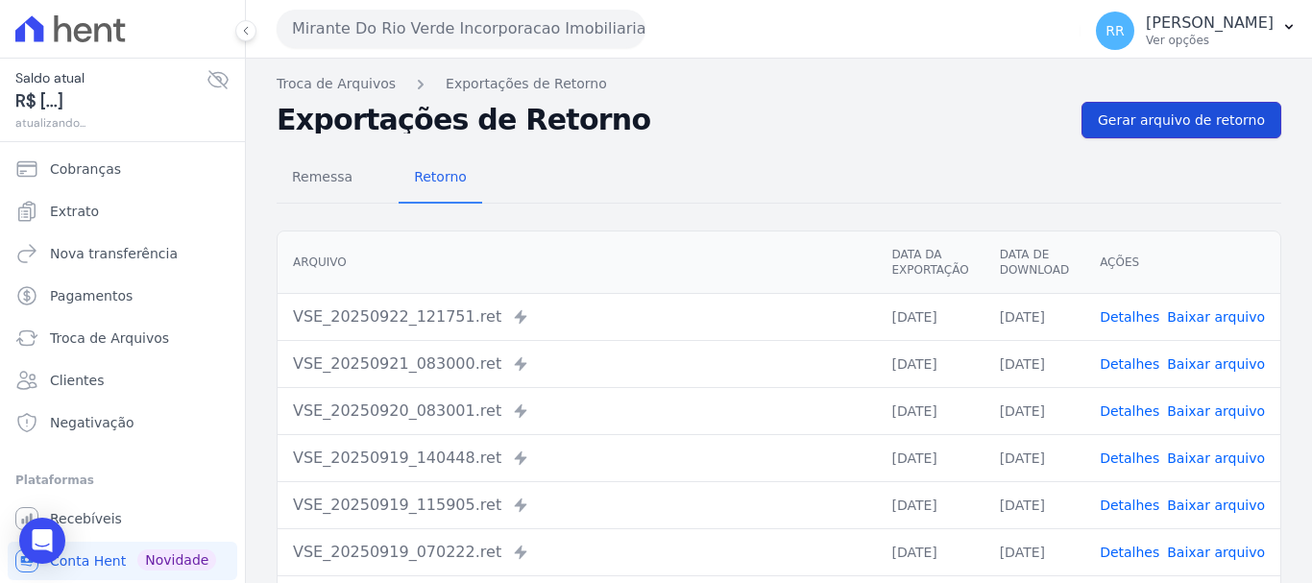
click at [1190, 130] on link "Gerar arquivo de retorno" at bounding box center [1181, 120] width 200 height 36
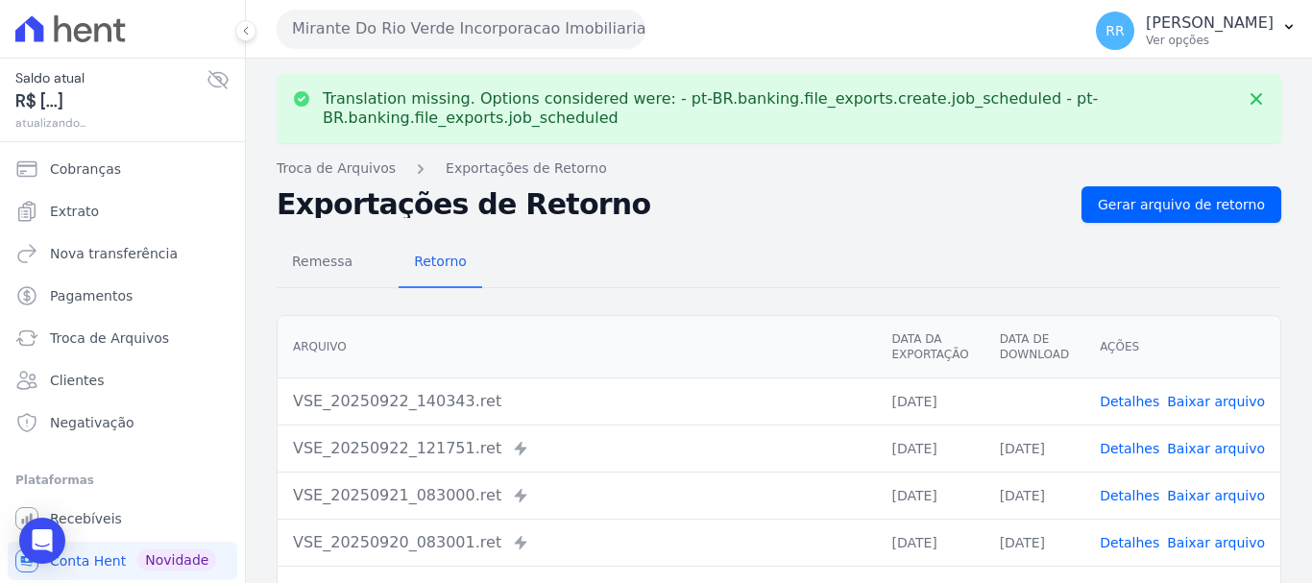
click at [1224, 404] on link "Baixar arquivo" at bounding box center [1216, 401] width 98 height 15
click at [338, 31] on button "Mirante Do Rio Verde Incorporacao Imobiliaria SPE LTDA" at bounding box center [461, 29] width 369 height 38
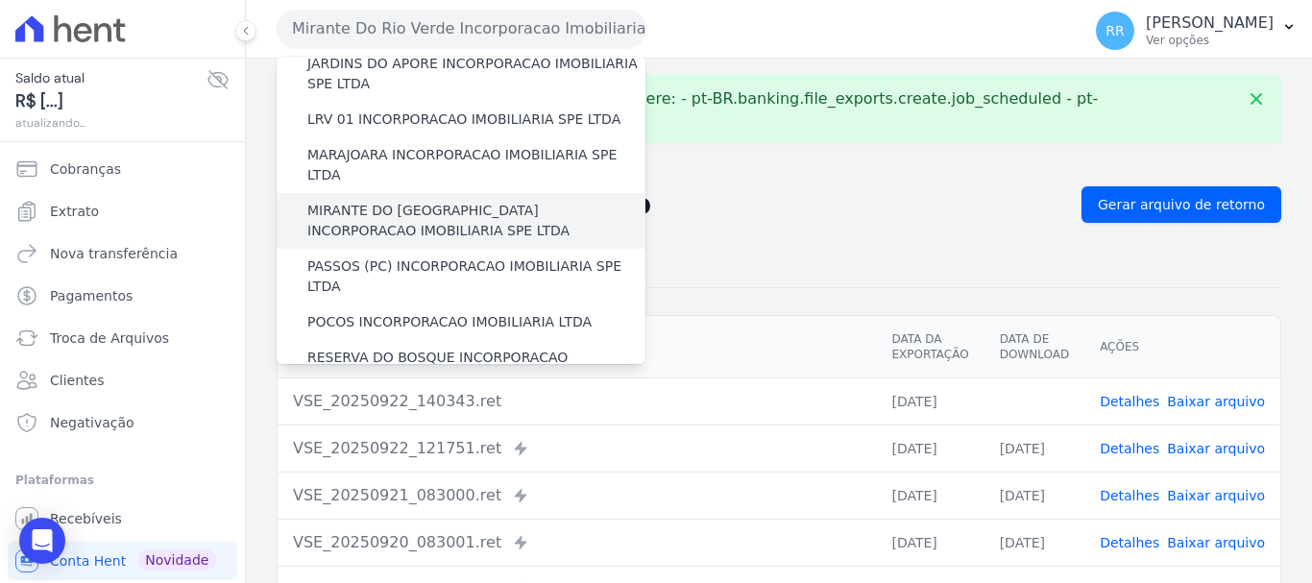
scroll to position [576, 0]
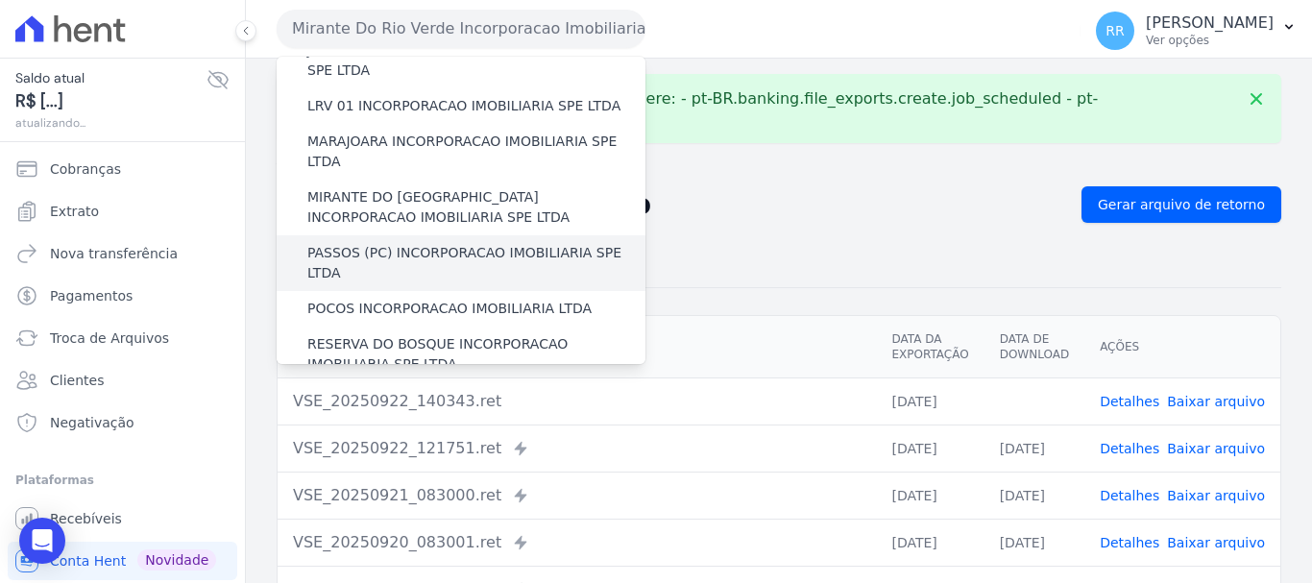
click at [429, 243] on label "PASSOS (PC) INCORPORACAO IMOBILIARIA SPE LTDA" at bounding box center [476, 263] width 338 height 40
click at [0, 0] on input "PASSOS (PC) INCORPORACAO IMOBILIARIA SPE LTDA" at bounding box center [0, 0] width 0 height 0
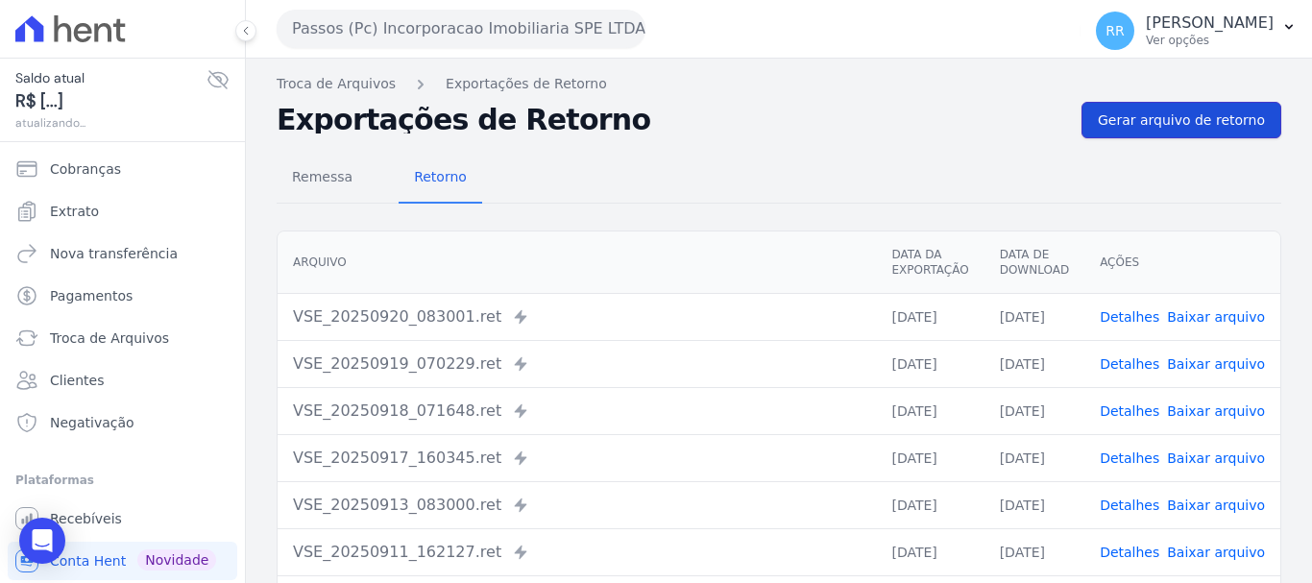
click at [1196, 125] on span "Gerar arquivo de retorno" at bounding box center [1181, 119] width 167 height 19
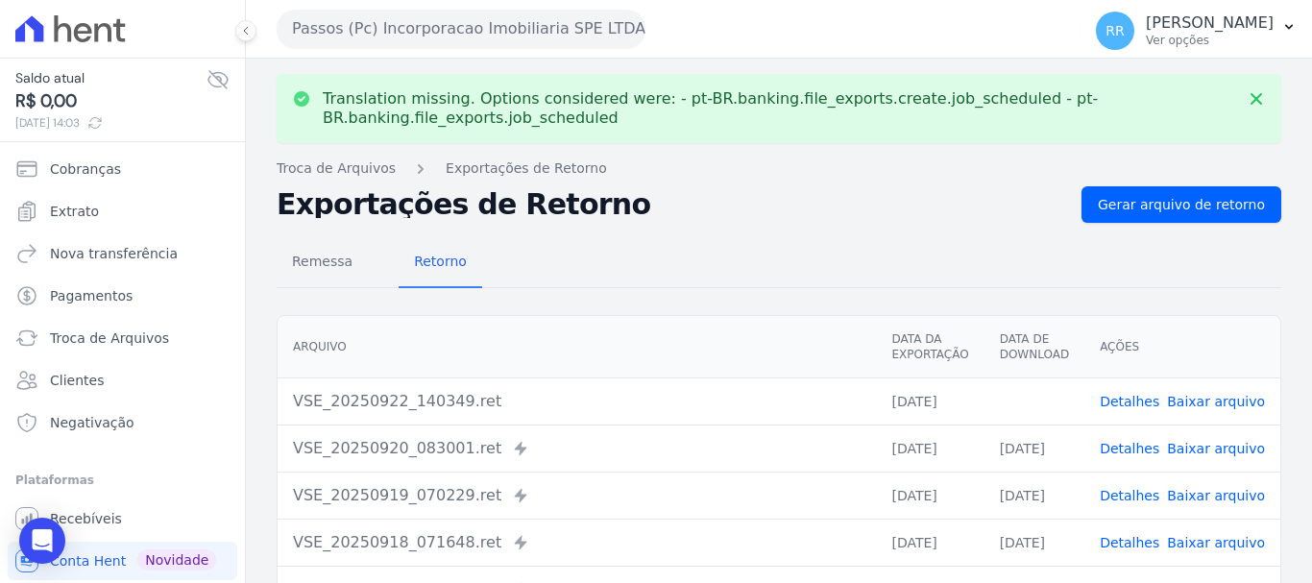
click at [1200, 402] on link "Baixar arquivo" at bounding box center [1216, 401] width 98 height 15
click at [400, 35] on button "Passos (Pc) Incorporacao Imobiliaria SPE LTDA" at bounding box center [461, 29] width 369 height 38
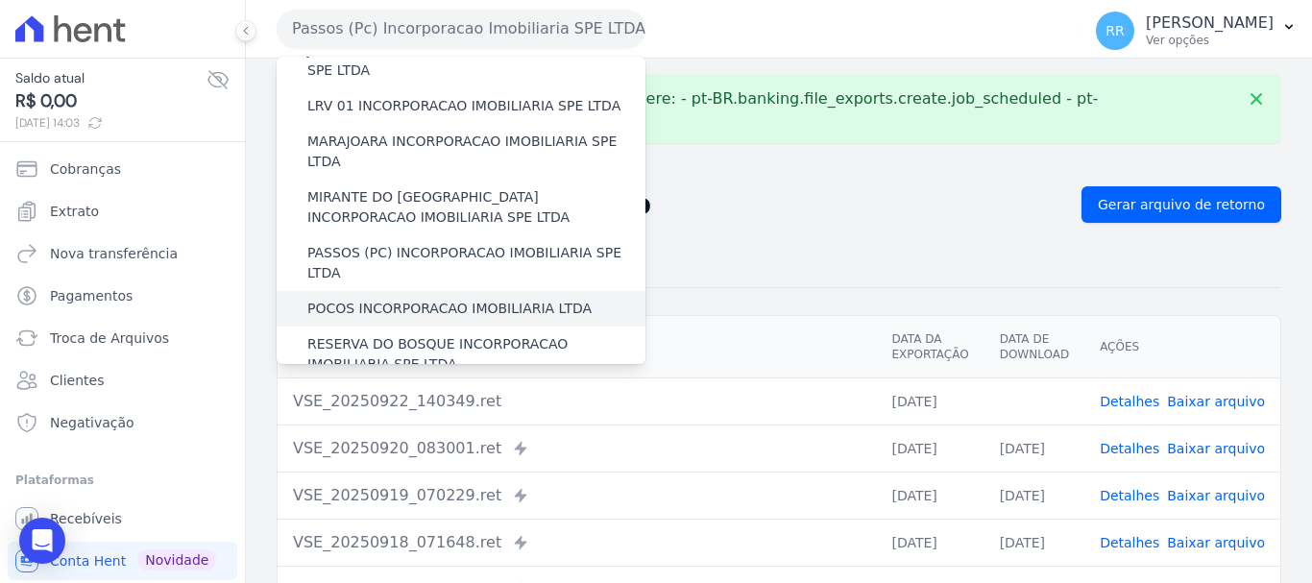
click at [426, 299] on label "POCOS INCORPORACAO IMOBILIARIA LTDA" at bounding box center [449, 309] width 284 height 20
click at [0, 0] on input "POCOS INCORPORACAO IMOBILIARIA LTDA" at bounding box center [0, 0] width 0 height 0
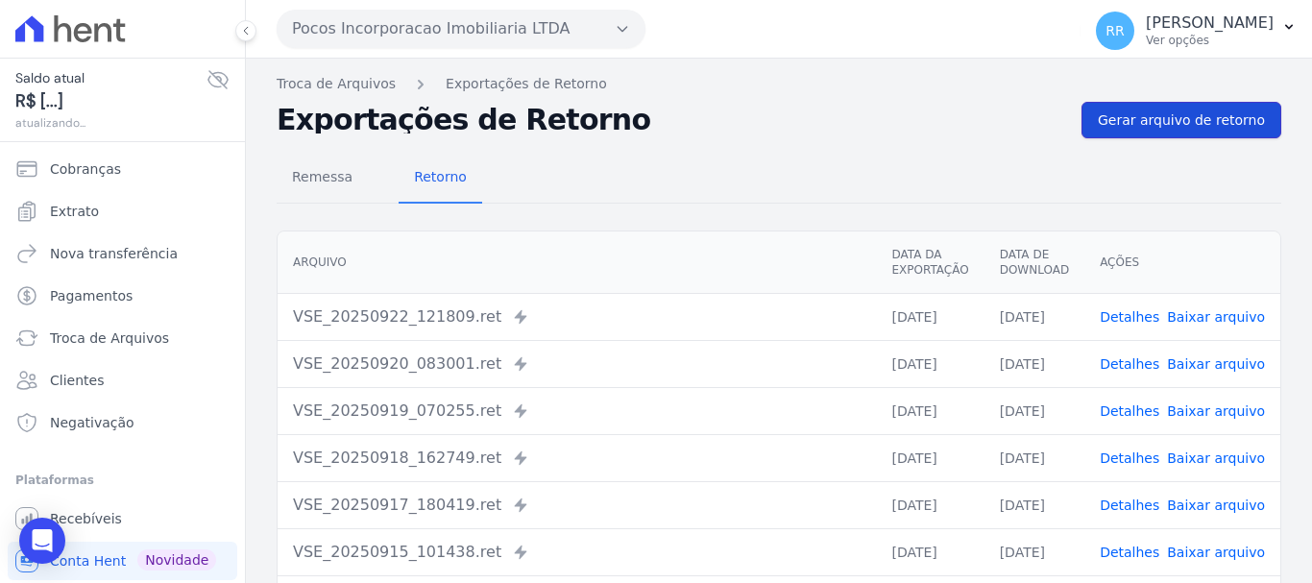
click at [1200, 135] on link "Gerar arquivo de retorno" at bounding box center [1181, 120] width 200 height 36
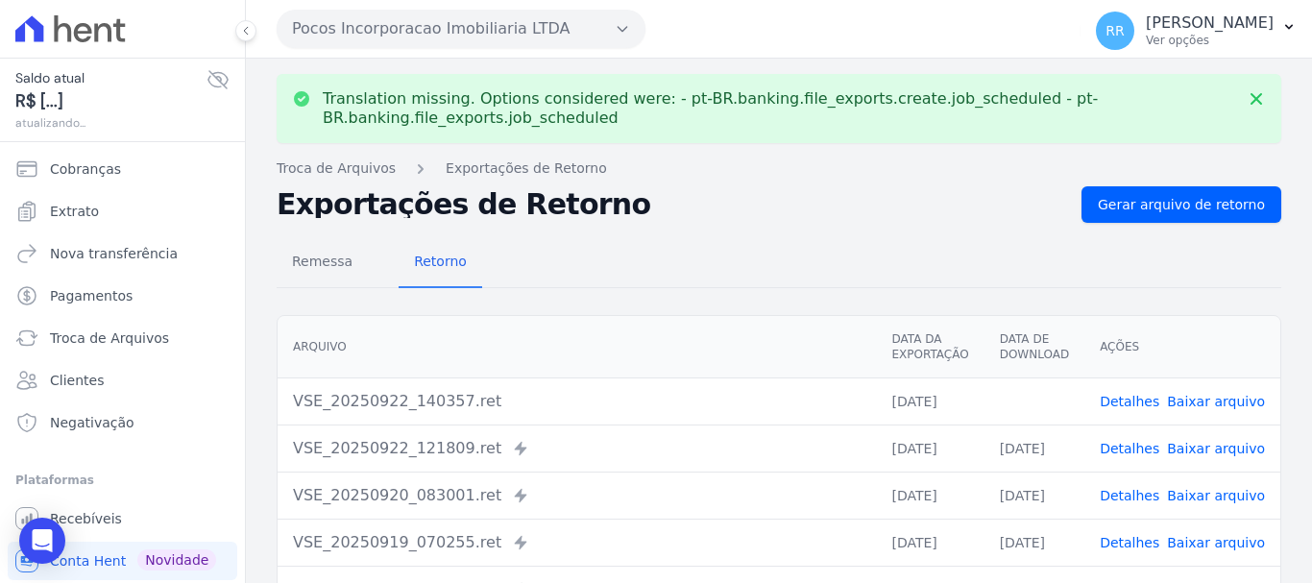
click at [423, 22] on button "Pocos Incorporacao Imobiliaria LTDA" at bounding box center [461, 29] width 369 height 38
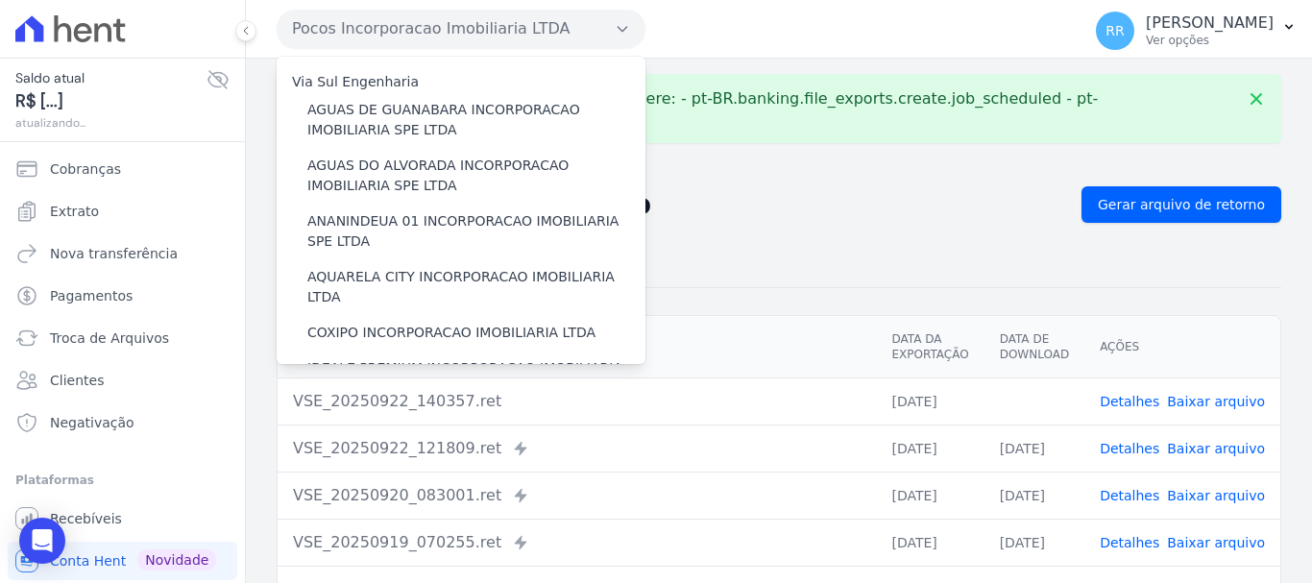
click at [1217, 405] on link "Baixar arquivo" at bounding box center [1216, 401] width 98 height 15
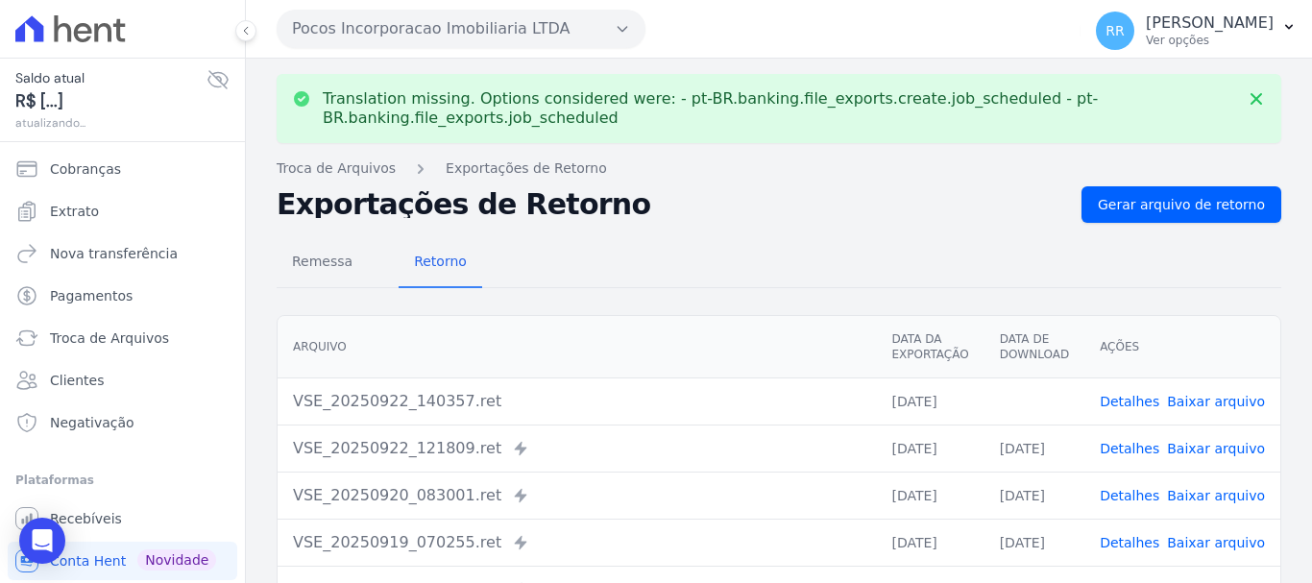
click at [512, 22] on button "Pocos Incorporacao Imobiliaria LTDA" at bounding box center [461, 29] width 369 height 38
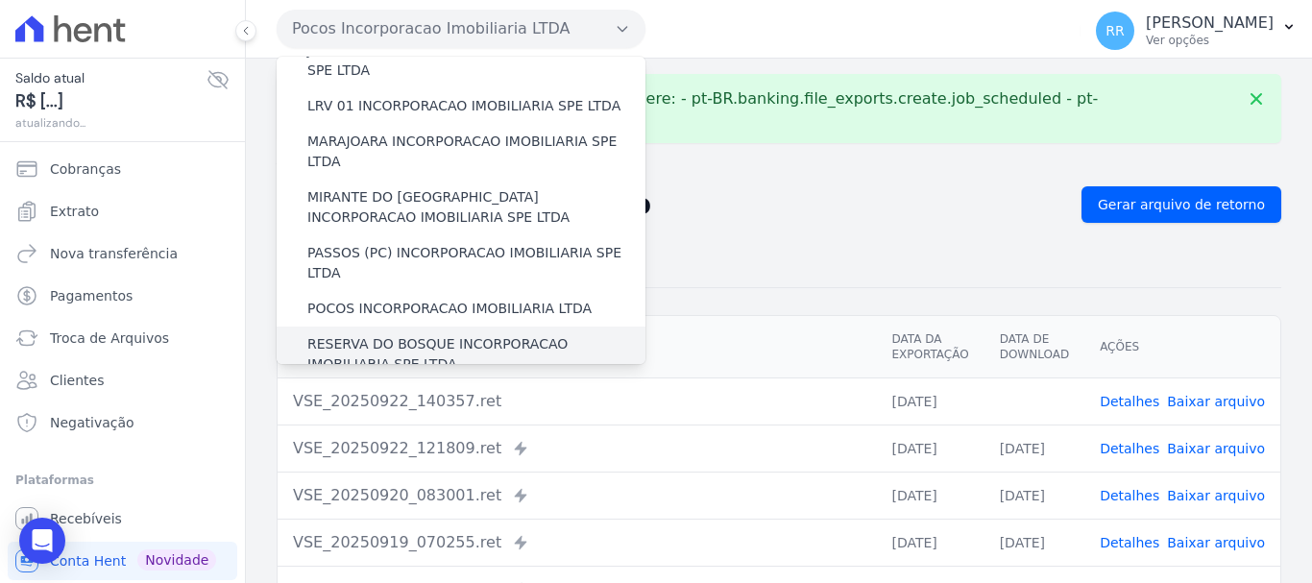
click at [422, 334] on label "RESERVA DO BOSQUE INCORPORACAO IMOBILIARIA SPE LTDA" at bounding box center [476, 354] width 338 height 40
click at [0, 0] on input "RESERVA DO BOSQUE INCORPORACAO IMOBILIARIA SPE LTDA" at bounding box center [0, 0] width 0 height 0
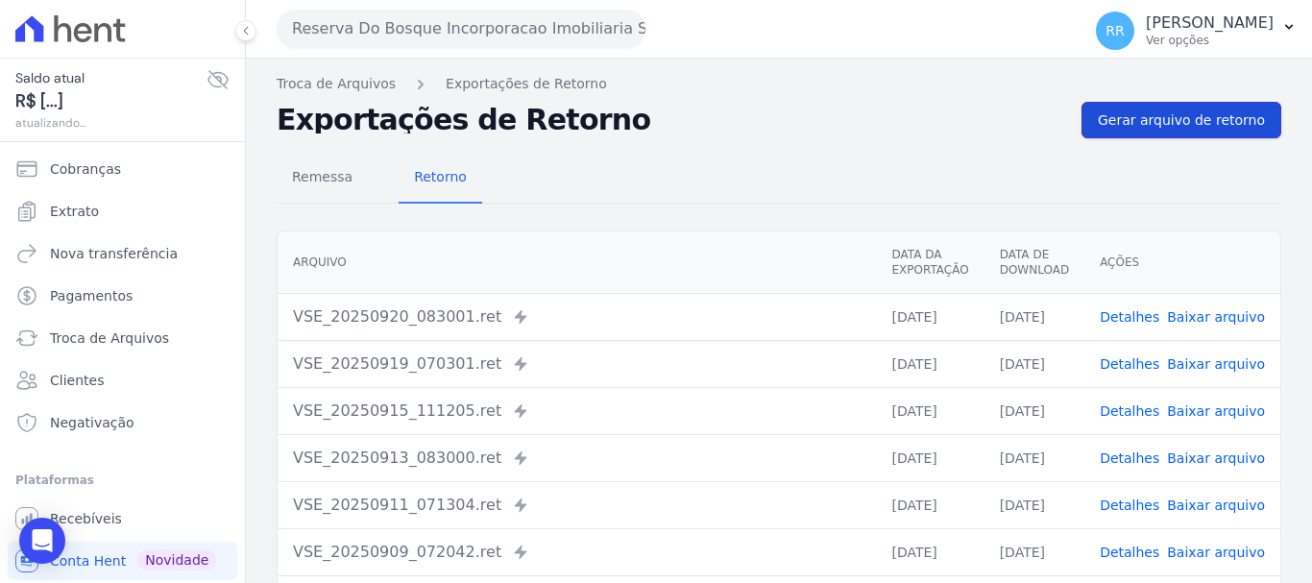
drag, startPoint x: 1184, startPoint y: 125, endPoint x: 1028, endPoint y: 128, distance: 156.6
click at [1183, 124] on span "Gerar arquivo de retorno" at bounding box center [1181, 119] width 167 height 19
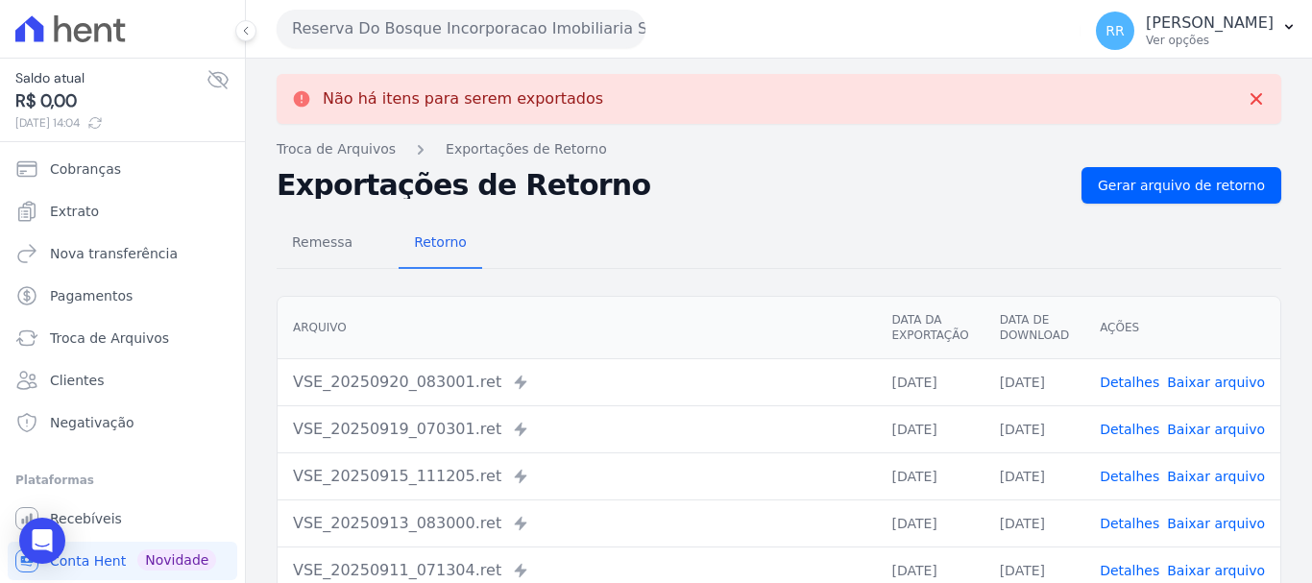
click at [452, 23] on button "Reserva Do Bosque Incorporacao Imobiliaria SPE LTDA" at bounding box center [461, 29] width 369 height 38
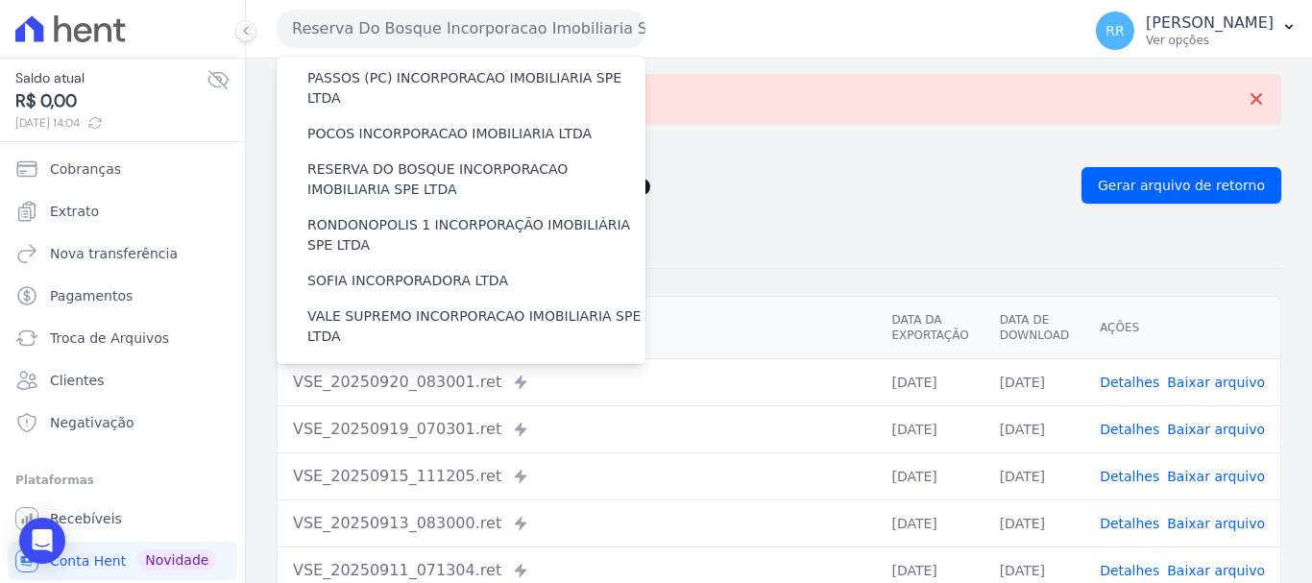
scroll to position [768, 0]
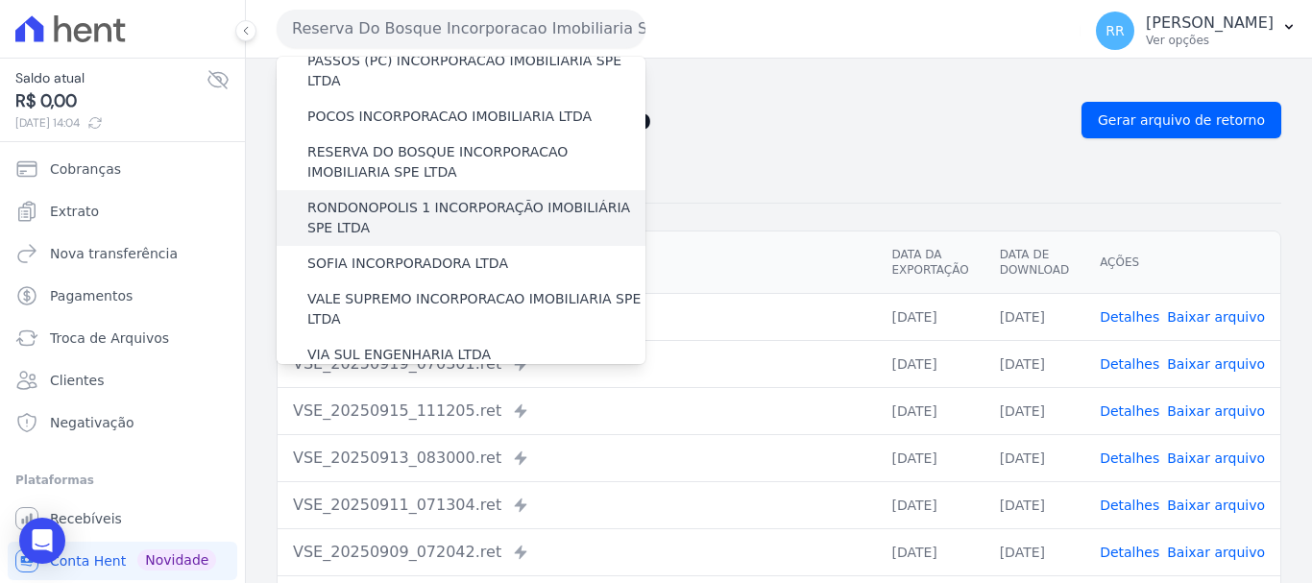
click at [399, 198] on label "RONDONOPOLIS 1 INCORPORAÇÃO IMOBILIÁRIA SPE LTDA" at bounding box center [476, 218] width 338 height 40
click at [0, 0] on input "RONDONOPOLIS 1 INCORPORAÇÃO IMOBILIÁRIA SPE LTDA" at bounding box center [0, 0] width 0 height 0
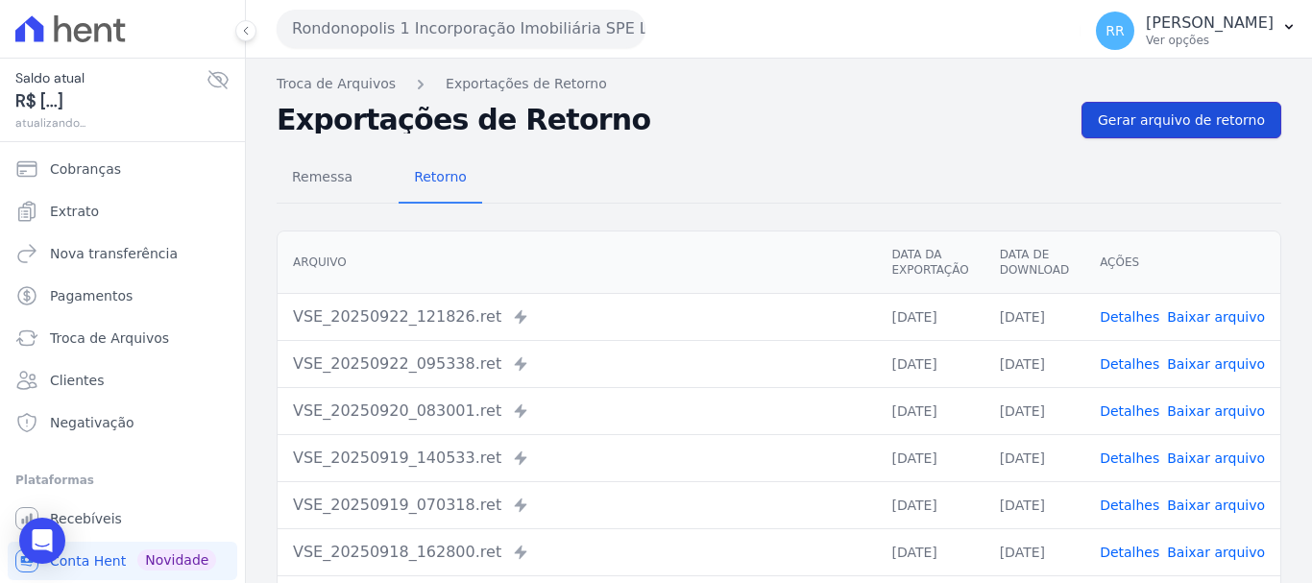
click at [1224, 121] on span "Gerar arquivo de retorno" at bounding box center [1181, 119] width 167 height 19
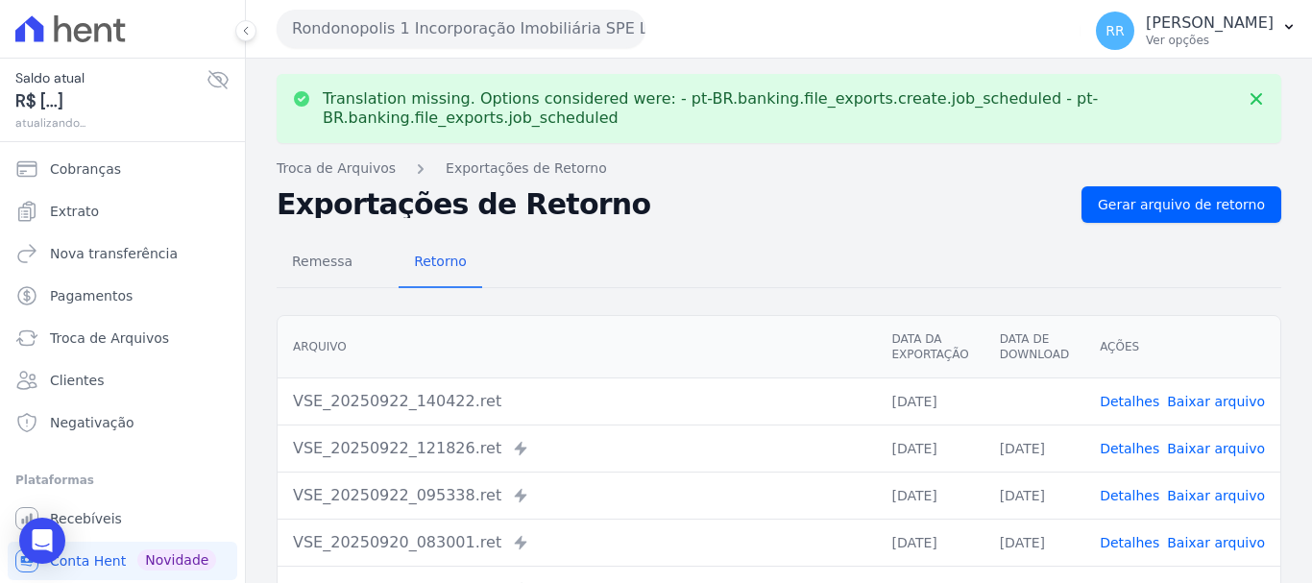
click at [1209, 400] on link "Baixar arquivo" at bounding box center [1216, 401] width 98 height 15
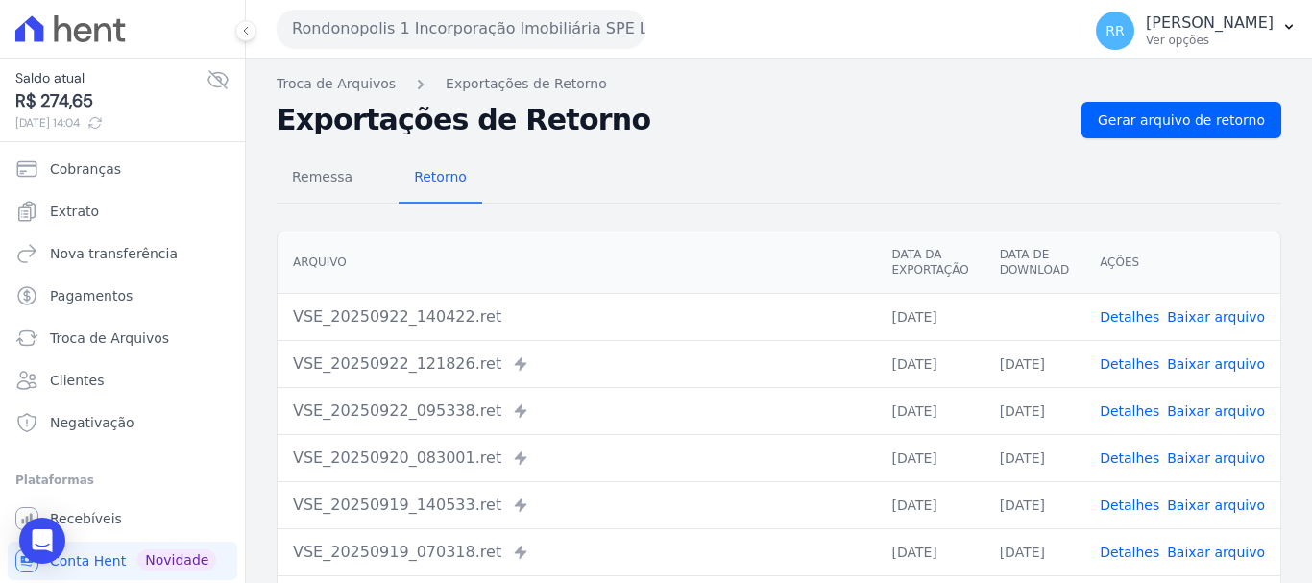
click at [1204, 315] on link "Baixar arquivo" at bounding box center [1216, 316] width 98 height 15
click at [386, 24] on button "Rondonopolis 1 Incorporação Imobiliária SPE LTDA" at bounding box center [461, 29] width 369 height 38
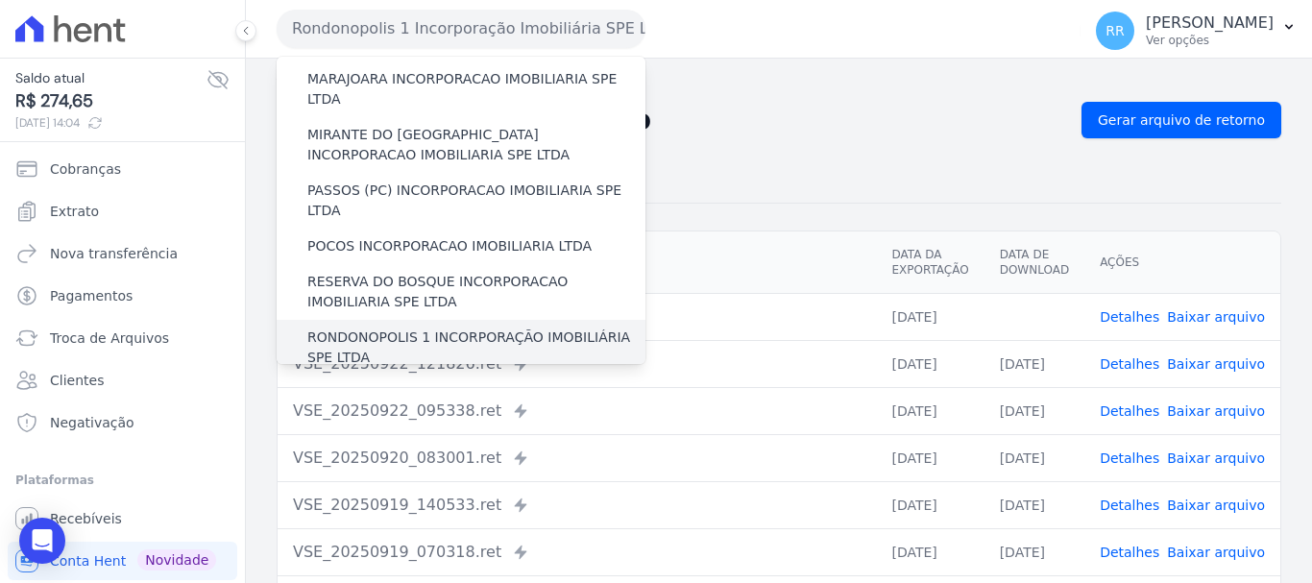
scroll to position [672, 0]
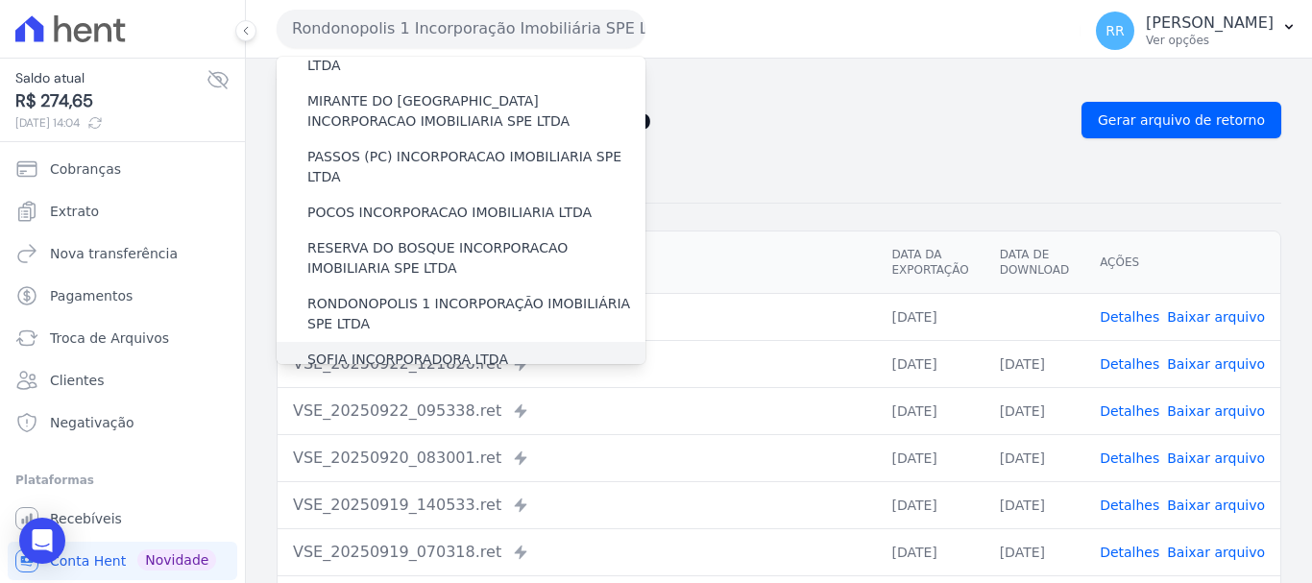
click at [419, 350] on label "SOFIA INCORPORADORA LTDA" at bounding box center [407, 360] width 201 height 20
click at [0, 0] on input "SOFIA INCORPORADORA LTDA" at bounding box center [0, 0] width 0 height 0
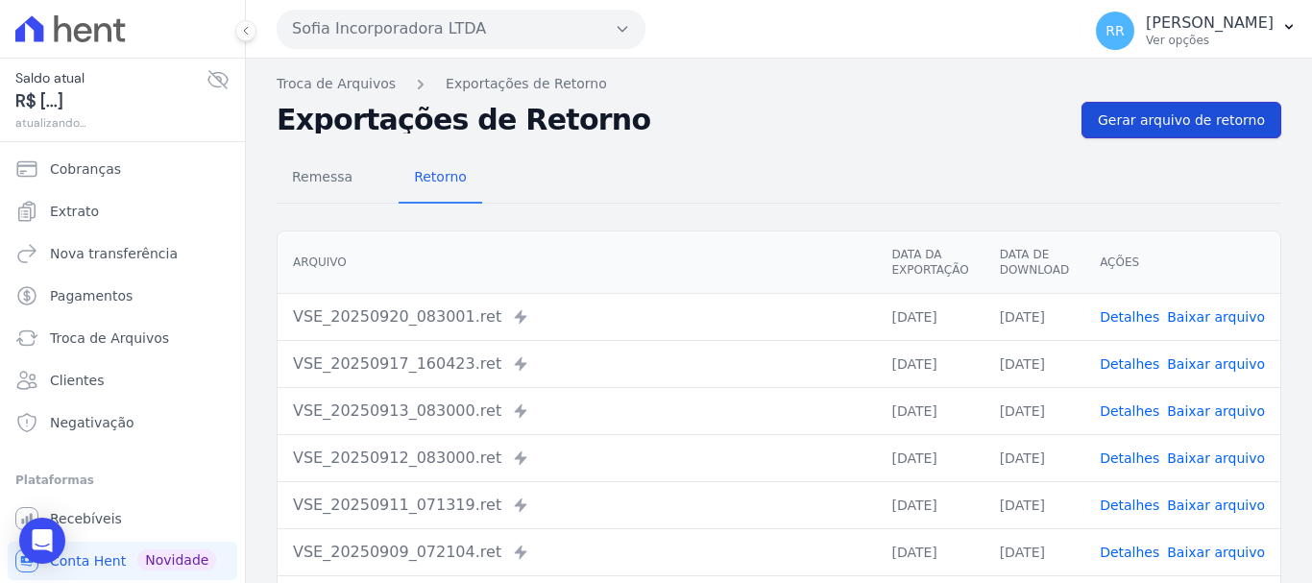
click at [1173, 119] on span "Gerar arquivo de retorno" at bounding box center [1181, 119] width 167 height 19
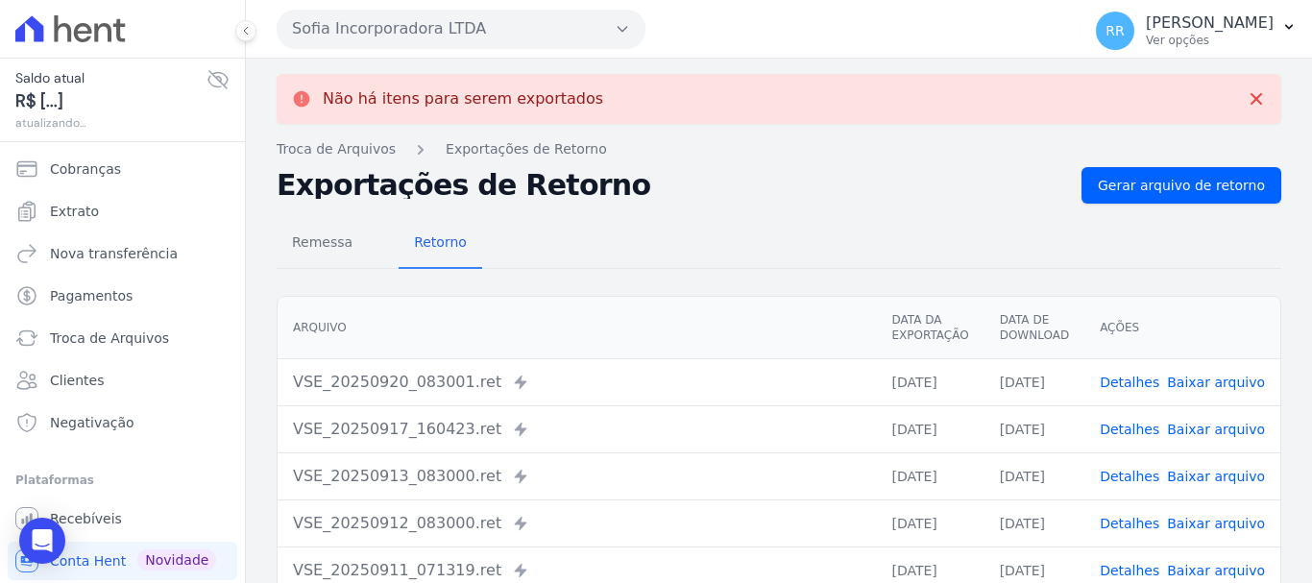
click at [479, 23] on button "Sofia Incorporadora LTDA" at bounding box center [461, 29] width 369 height 38
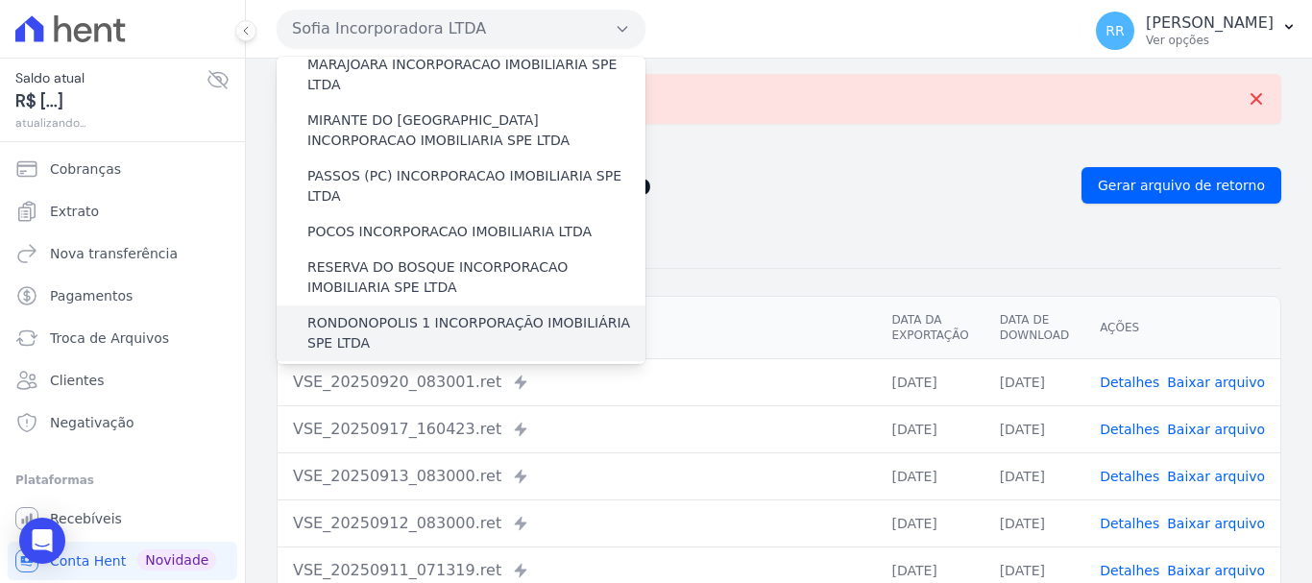
scroll to position [768, 0]
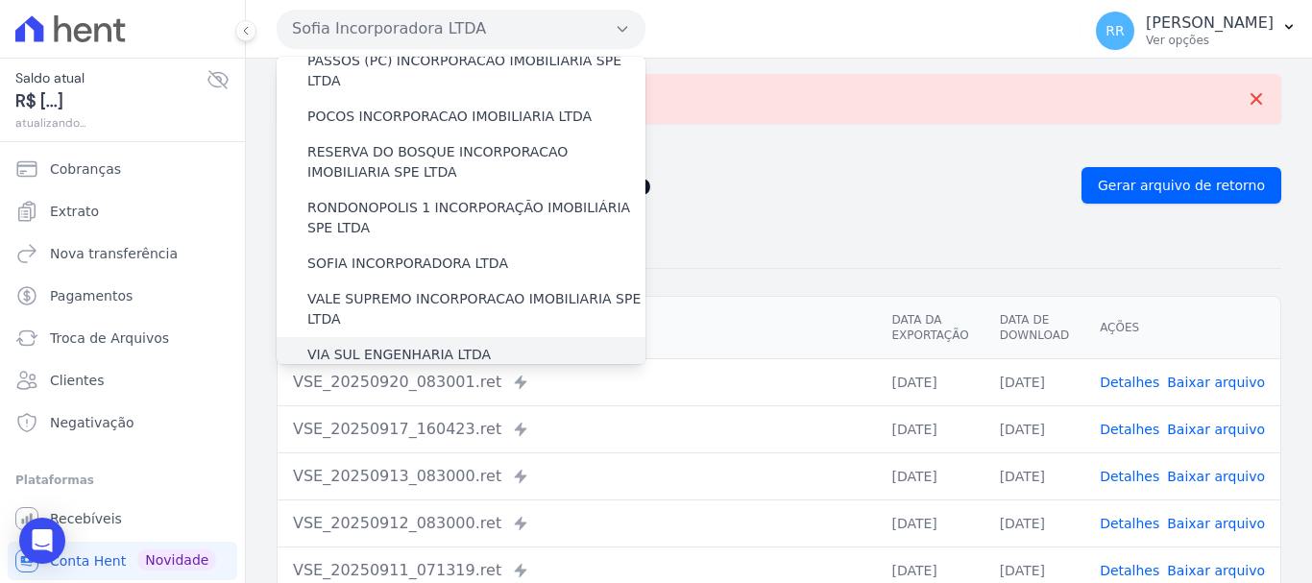
click at [414, 345] on label "VIA SUL ENGENHARIA LTDA" at bounding box center [398, 355] width 183 height 20
click at [0, 0] on input "VIA SUL ENGENHARIA LTDA" at bounding box center [0, 0] width 0 height 0
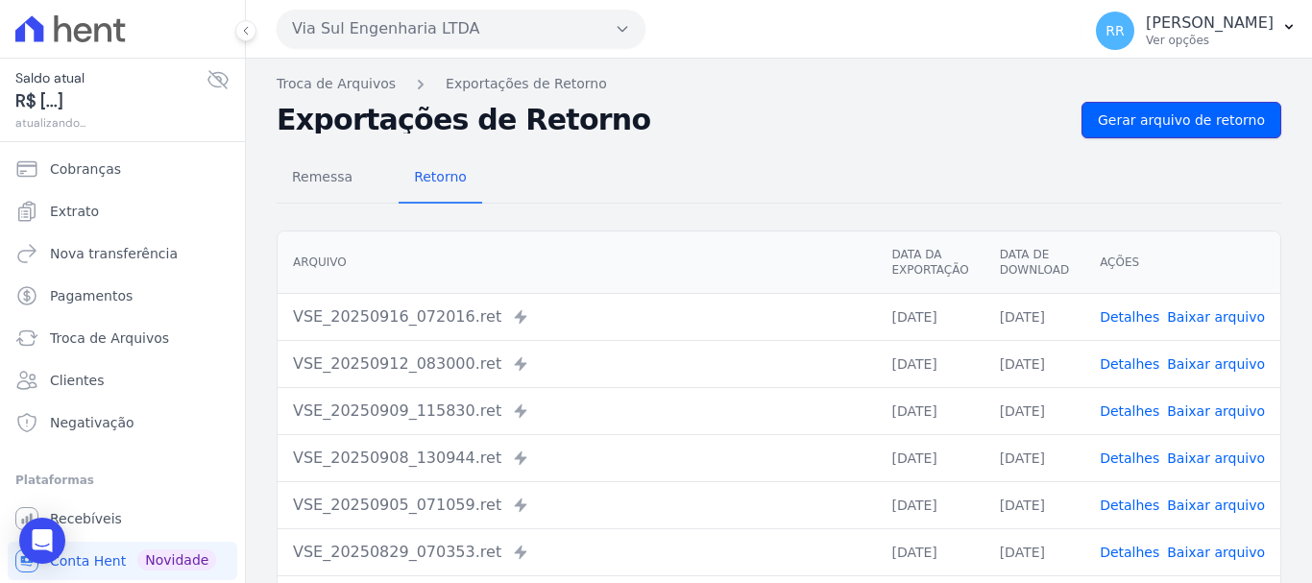
drag, startPoint x: 1221, startPoint y: 132, endPoint x: 1054, endPoint y: 84, distance: 173.9
click at [1219, 132] on link "Gerar arquivo de retorno" at bounding box center [1181, 120] width 200 height 36
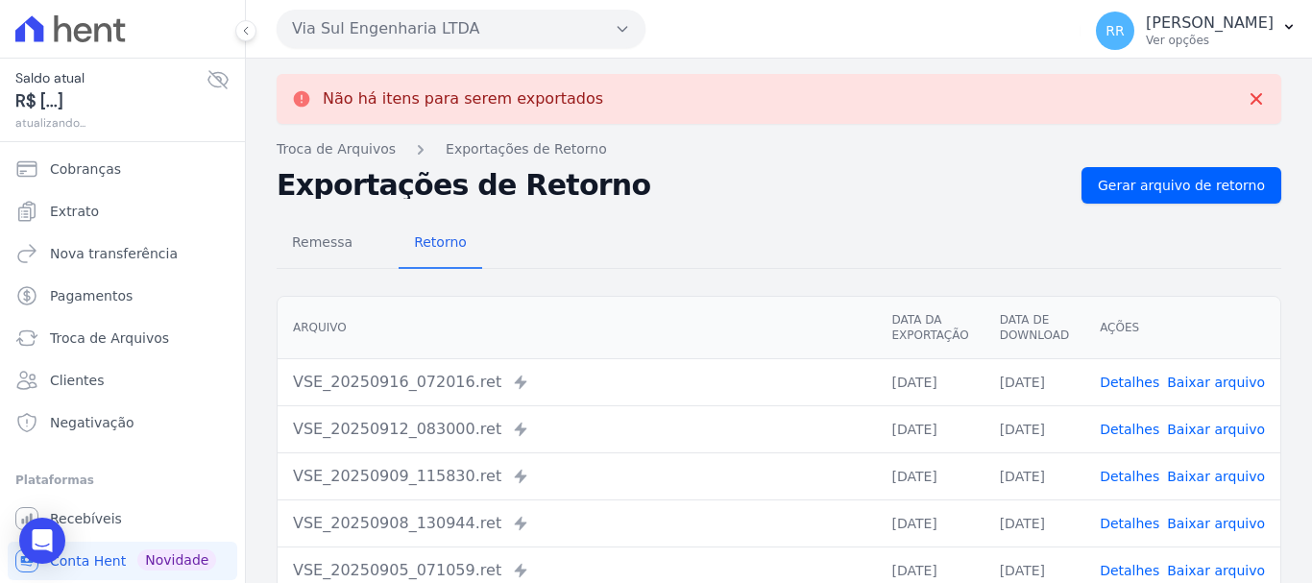
click at [466, 20] on button "Via Sul Engenharia LTDA" at bounding box center [461, 29] width 369 height 38
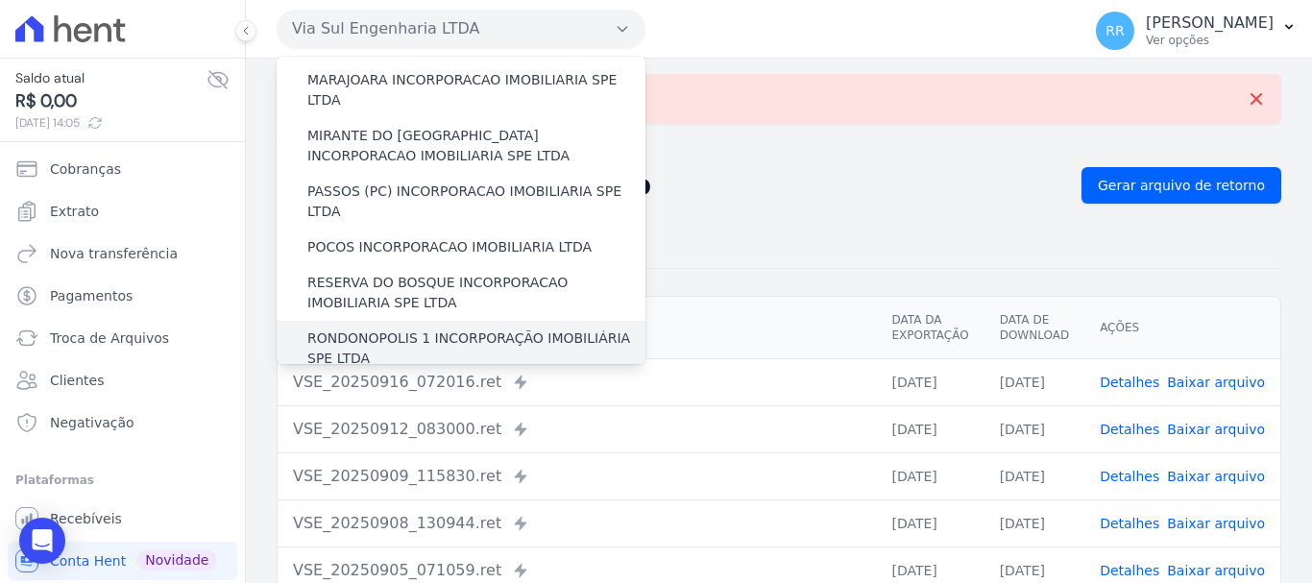
scroll to position [672, 0]
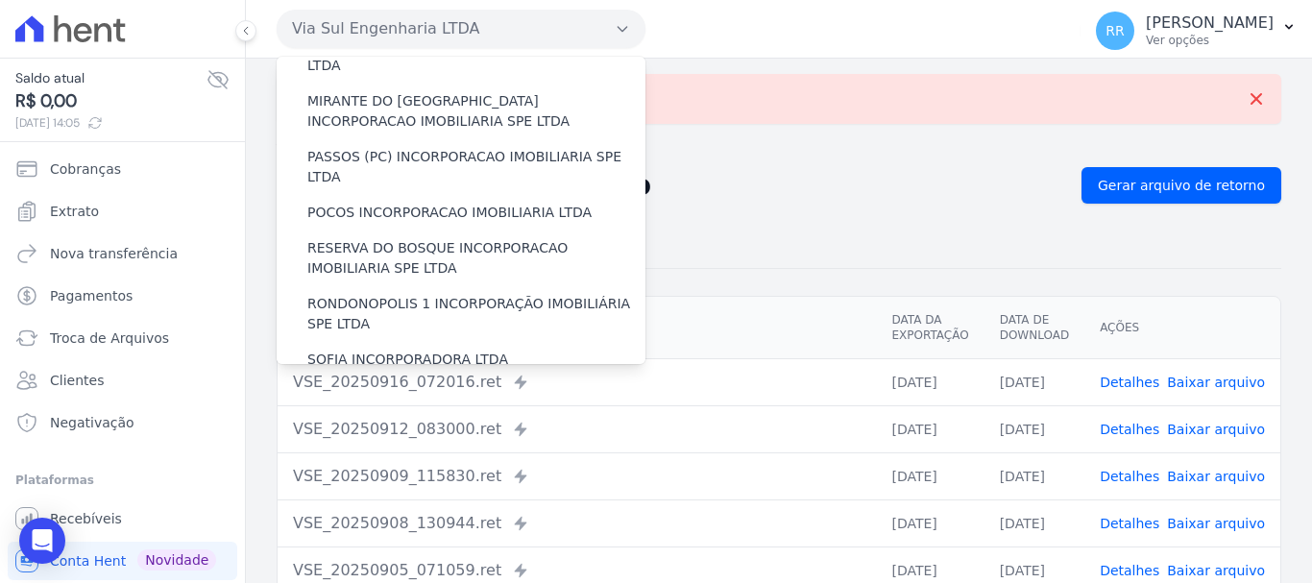
click at [384, 385] on label "VALE SUPREMO INCORPORACAO IMOBILIARIA SPE LTDA" at bounding box center [476, 405] width 338 height 40
click at [0, 0] on input "VALE SUPREMO INCORPORACAO IMOBILIARIA SPE LTDA" at bounding box center [0, 0] width 0 height 0
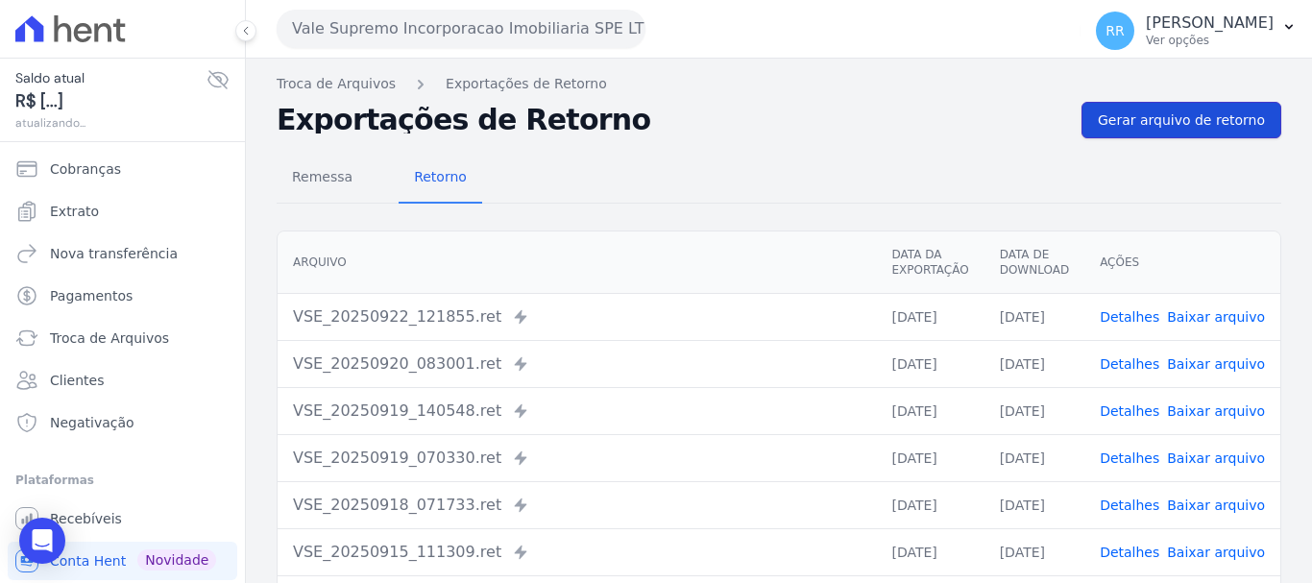
click at [1178, 116] on span "Gerar arquivo de retorno" at bounding box center [1181, 119] width 167 height 19
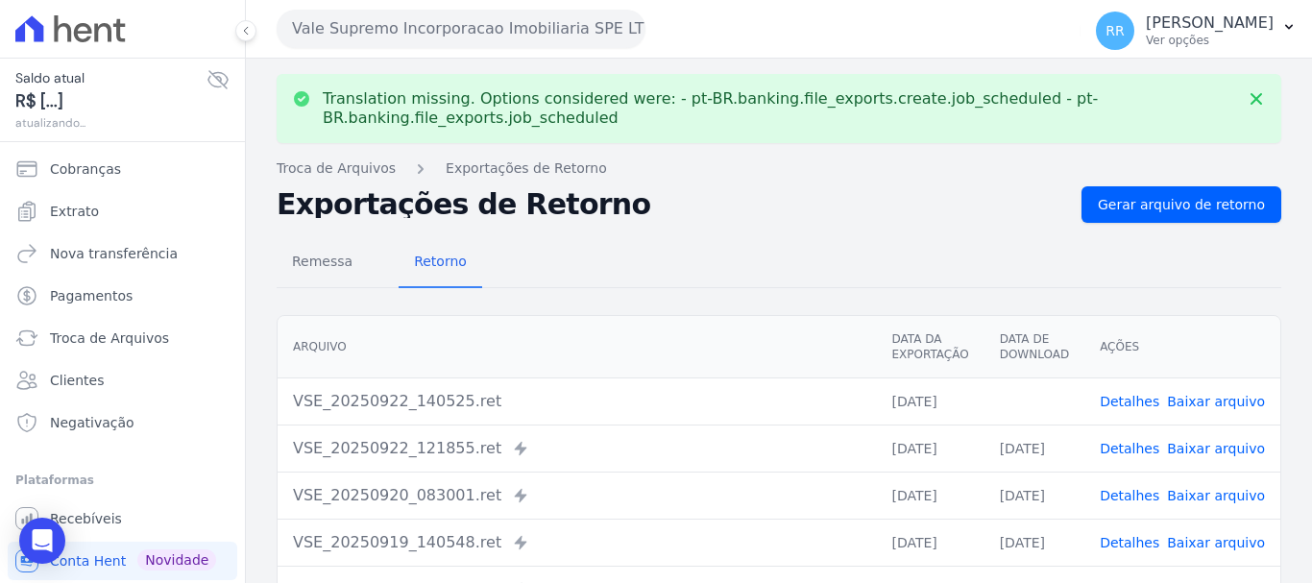
click at [1196, 400] on link "Baixar arquivo" at bounding box center [1216, 401] width 98 height 15
click at [355, 23] on button "Vale Supremo Incorporacao Imobiliaria SPE LTDA" at bounding box center [461, 29] width 369 height 38
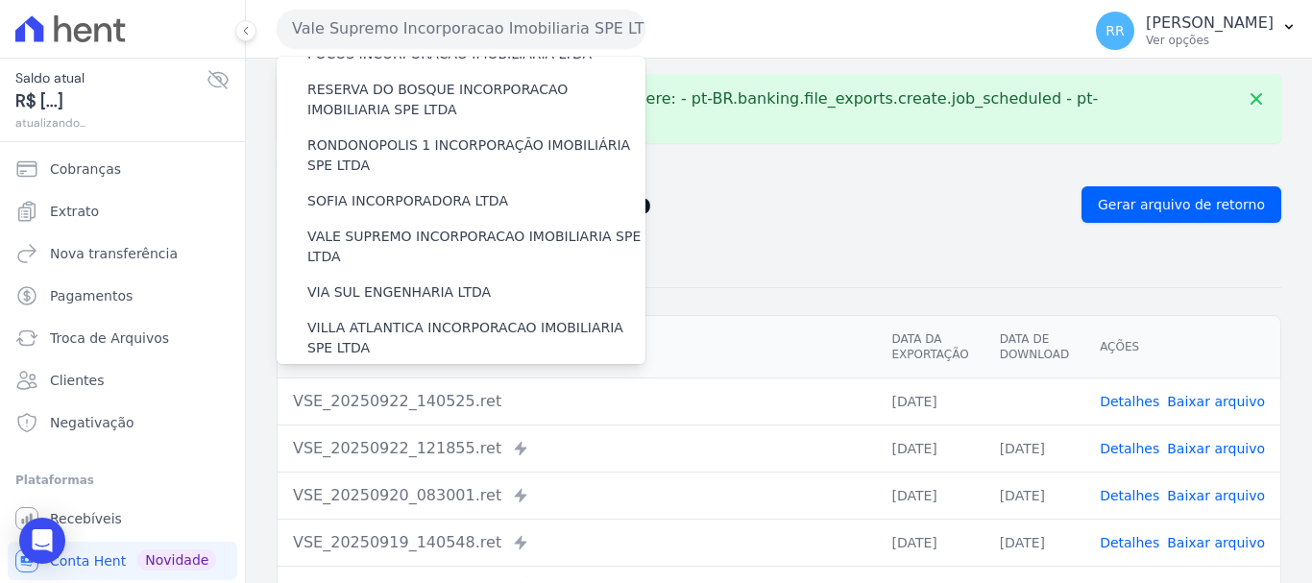
scroll to position [838, 0]
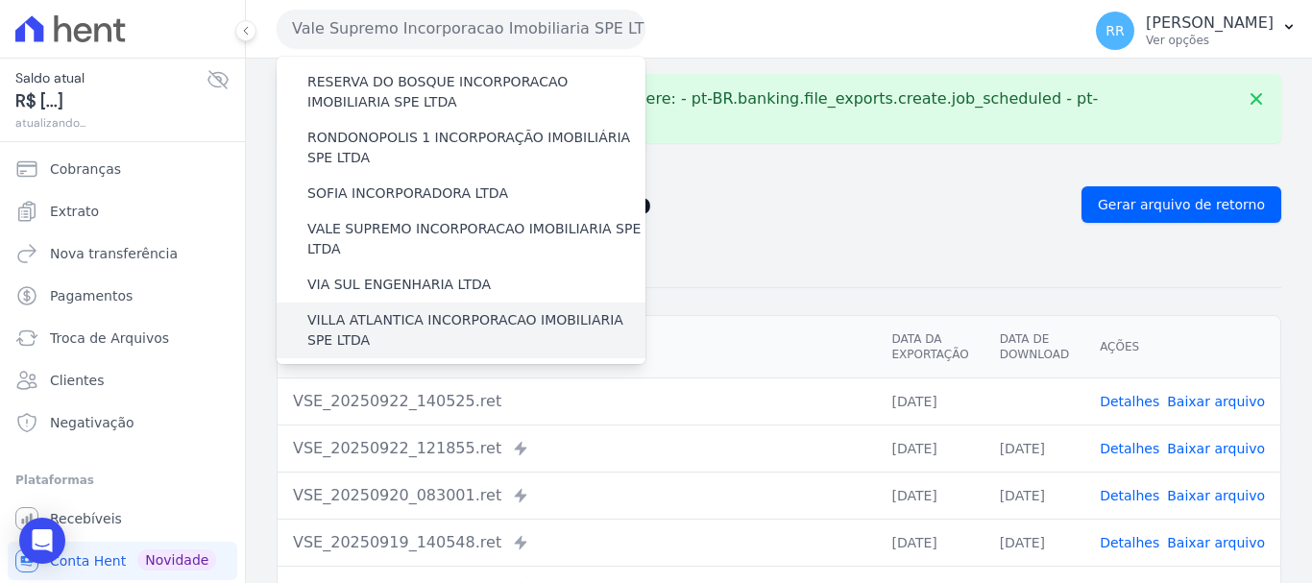
click at [421, 310] on label "VILLA ATLANTICA INCORPORACAO IMOBILIARIA SPE LTDA" at bounding box center [476, 330] width 338 height 40
click at [0, 0] on input "VILLA ATLANTICA INCORPORACAO IMOBILIARIA SPE LTDA" at bounding box center [0, 0] width 0 height 0
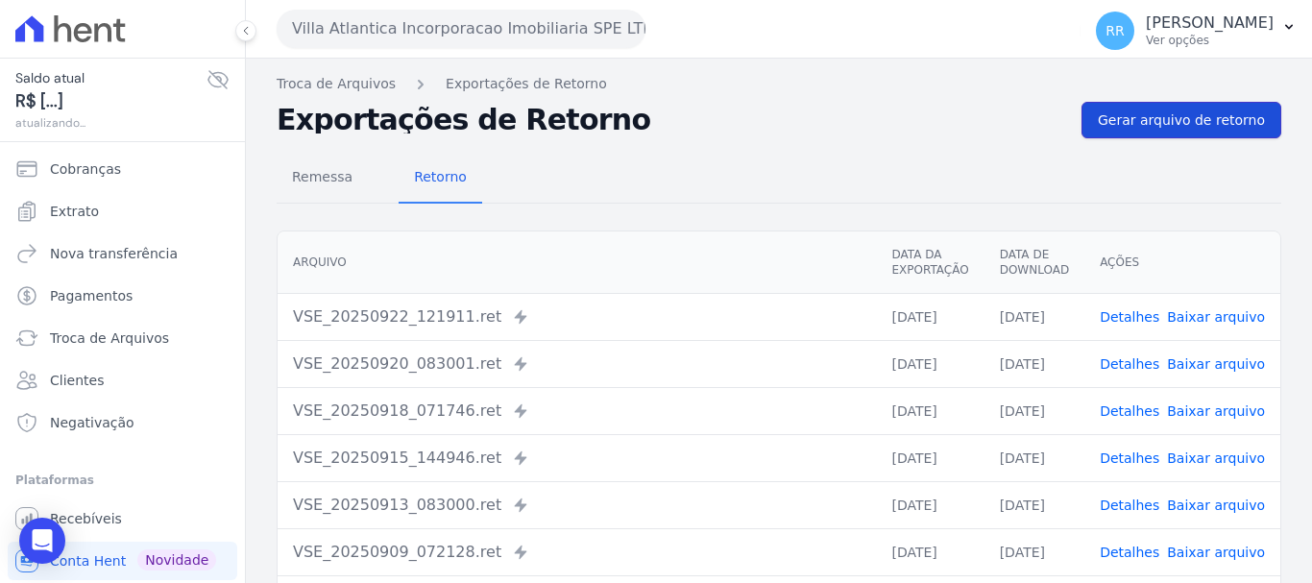
click at [1168, 131] on link "Gerar arquivo de retorno" at bounding box center [1181, 120] width 200 height 36
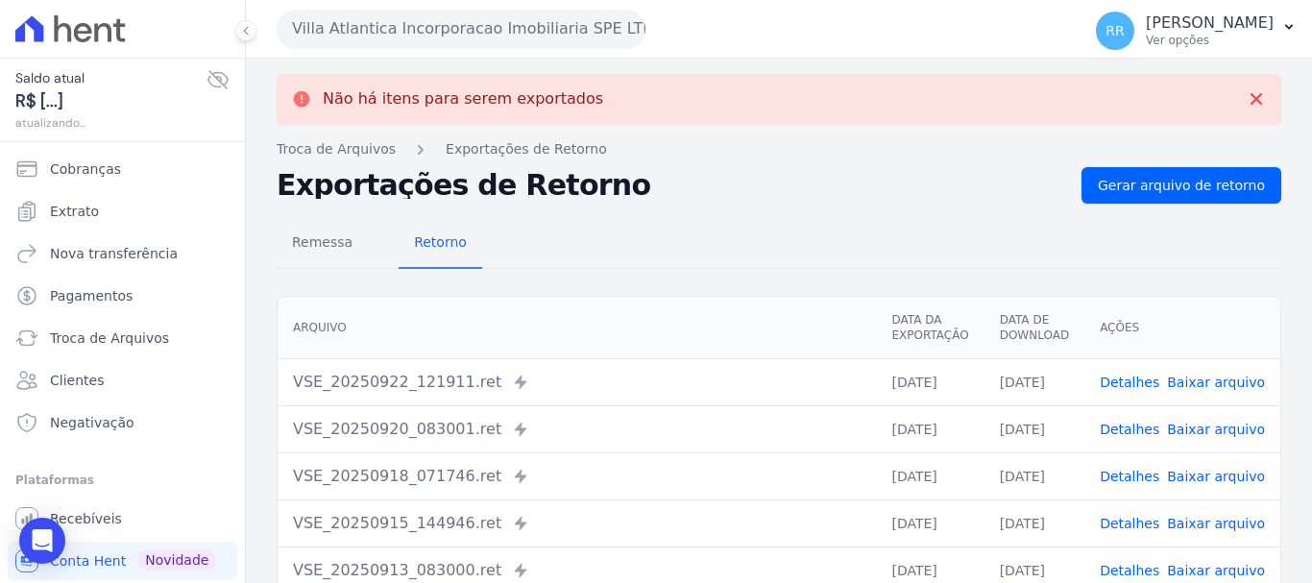
click at [1202, 382] on link "Baixar arquivo" at bounding box center [1216, 382] width 98 height 15
drag, startPoint x: 427, startPoint y: 12, endPoint x: 408, endPoint y: 54, distance: 45.5
click at [427, 12] on button "Villa Atlantica Incorporacao Imobiliaria SPE LTDA" at bounding box center [461, 29] width 369 height 38
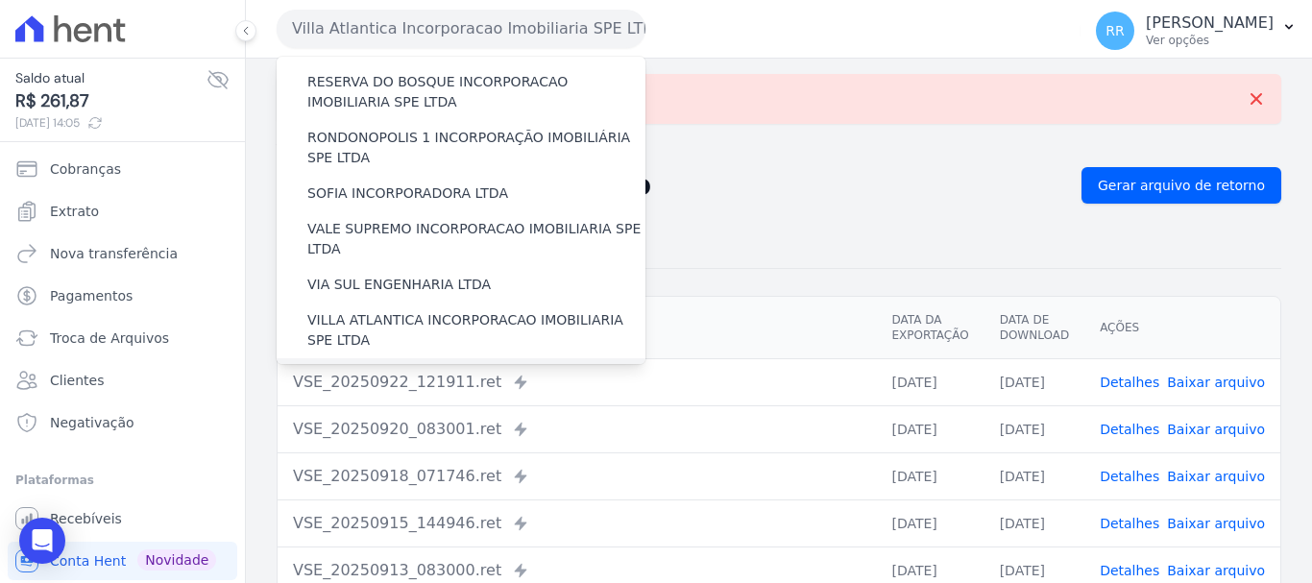
click at [425, 366] on label "[GEOGRAPHIC_DATA] INCORPORACAO IMOBILIARIA SPE LTDA" at bounding box center [476, 386] width 338 height 40
click at [0, 0] on input "[GEOGRAPHIC_DATA] INCORPORACAO IMOBILIARIA SPE LTDA" at bounding box center [0, 0] width 0 height 0
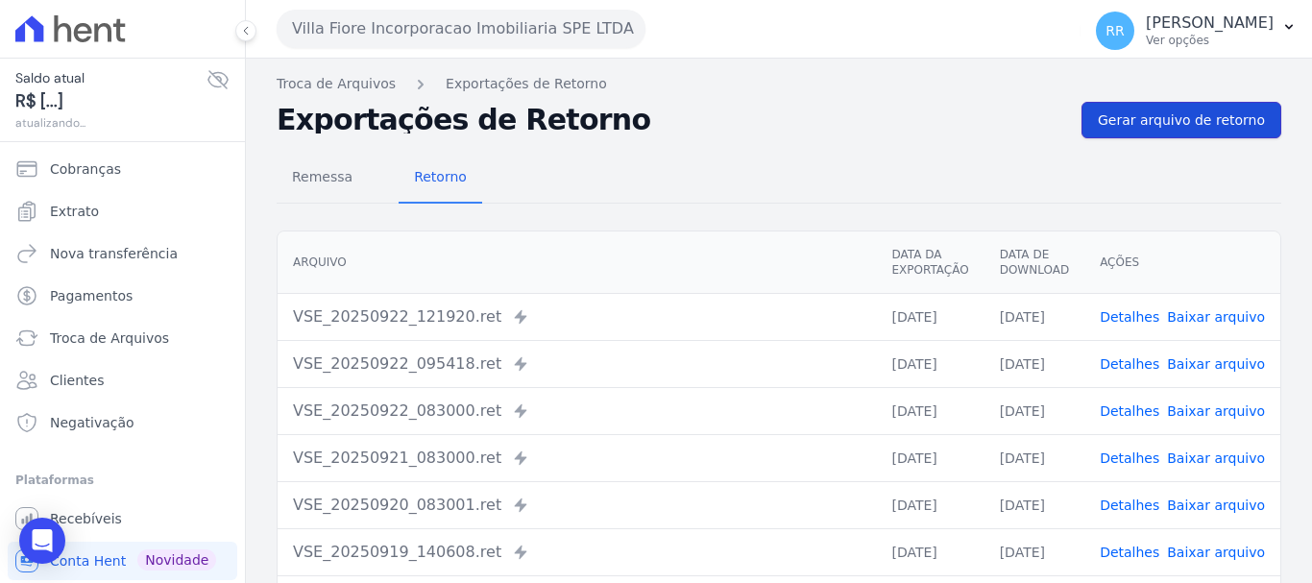
click at [1188, 116] on span "Gerar arquivo de retorno" at bounding box center [1181, 119] width 167 height 19
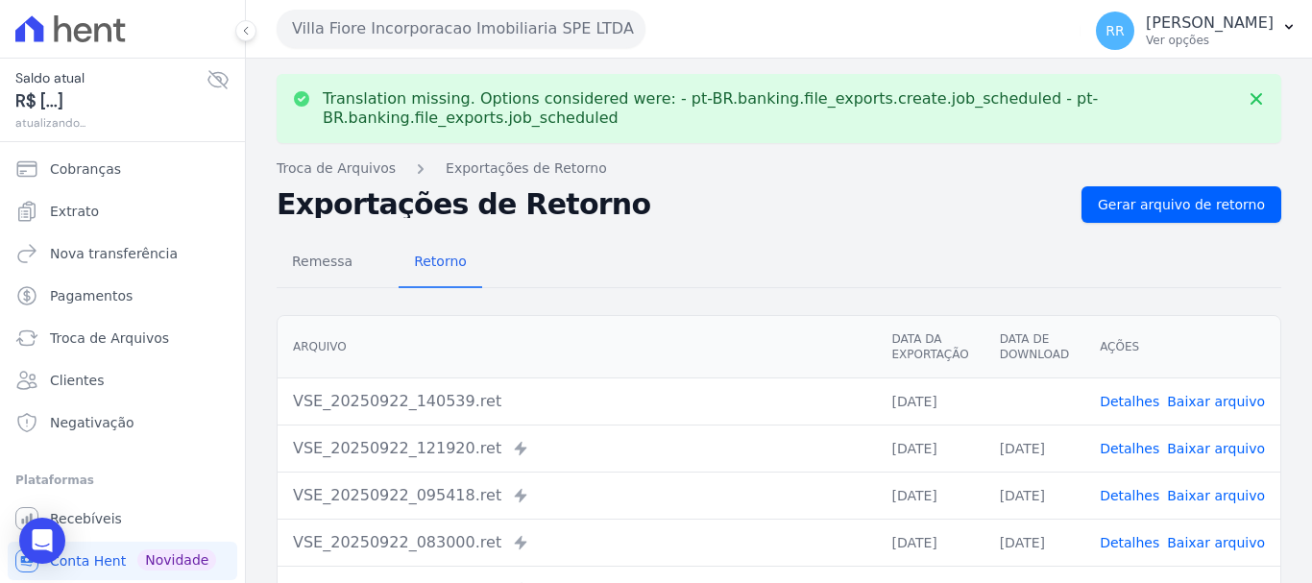
click at [1194, 396] on link "Baixar arquivo" at bounding box center [1216, 401] width 98 height 15
click at [456, 29] on button "Villa Fiore Incorporacao Imobiliaria SPE LTDA" at bounding box center [461, 29] width 369 height 38
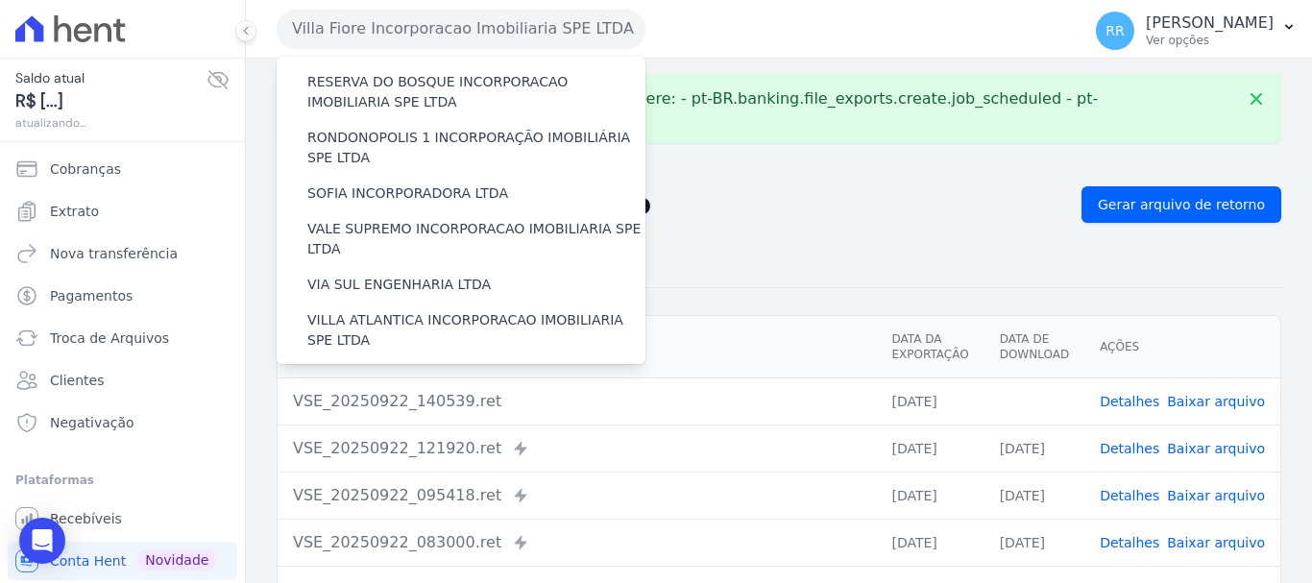
click at [413, 422] on label "VILLA TROPICAL INCORPORAÇÃO IMOBILIÁRIA SPE LTDA" at bounding box center [476, 442] width 338 height 40
click at [0, 0] on input "VILLA TROPICAL INCORPORAÇÃO IMOBILIÁRIA SPE LTDA" at bounding box center [0, 0] width 0 height 0
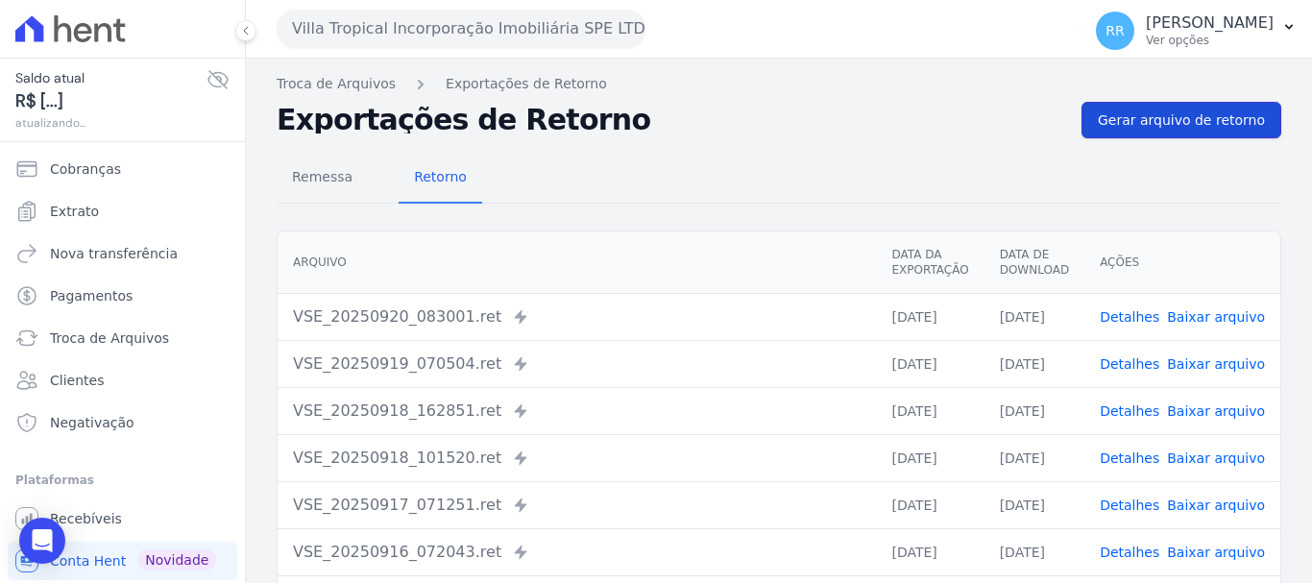
click at [1179, 103] on link "Gerar arquivo de retorno" at bounding box center [1181, 120] width 200 height 36
